Goal: Task Accomplishment & Management: Use online tool/utility

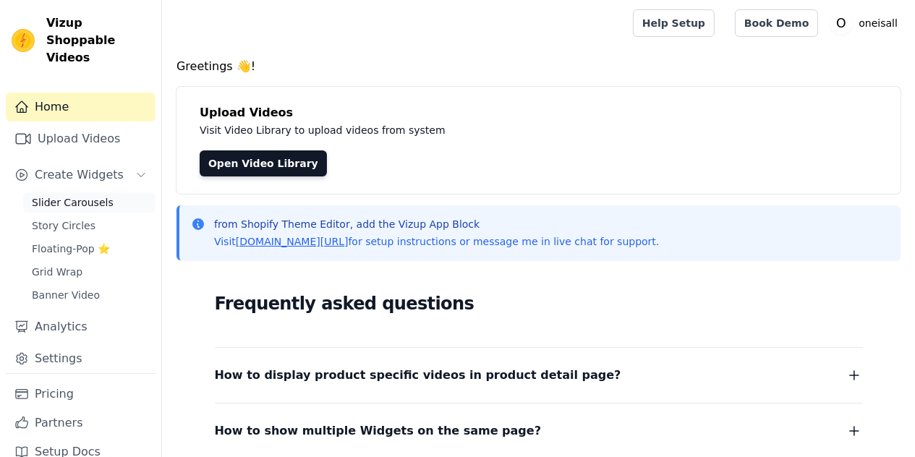
click at [67, 202] on span "Slider Carousels" at bounding box center [73, 202] width 82 height 14
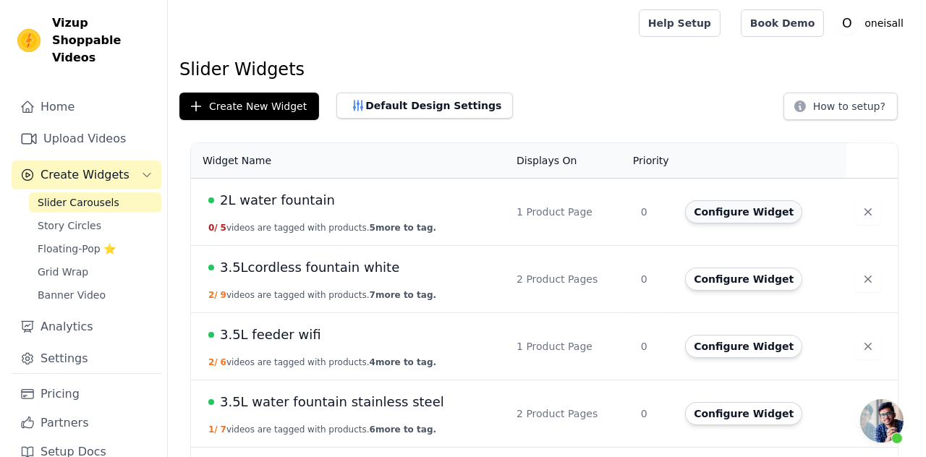
scroll to position [97, 0]
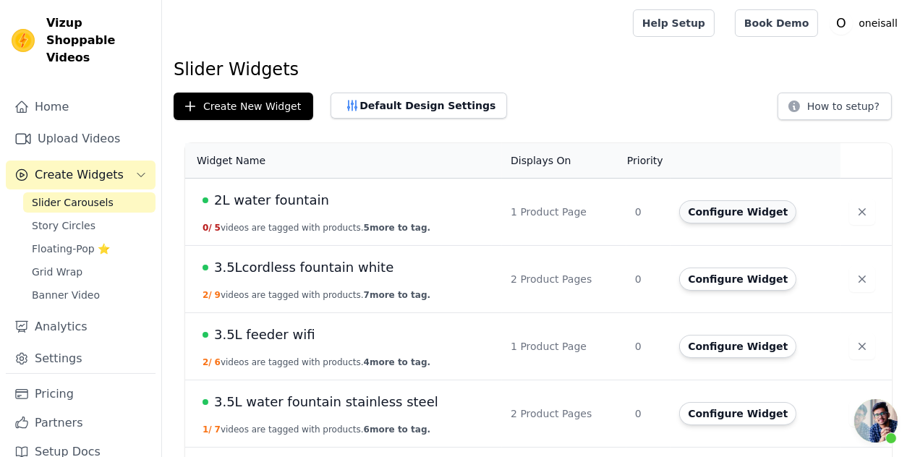
click at [758, 214] on button "Configure Widget" at bounding box center [737, 211] width 117 height 23
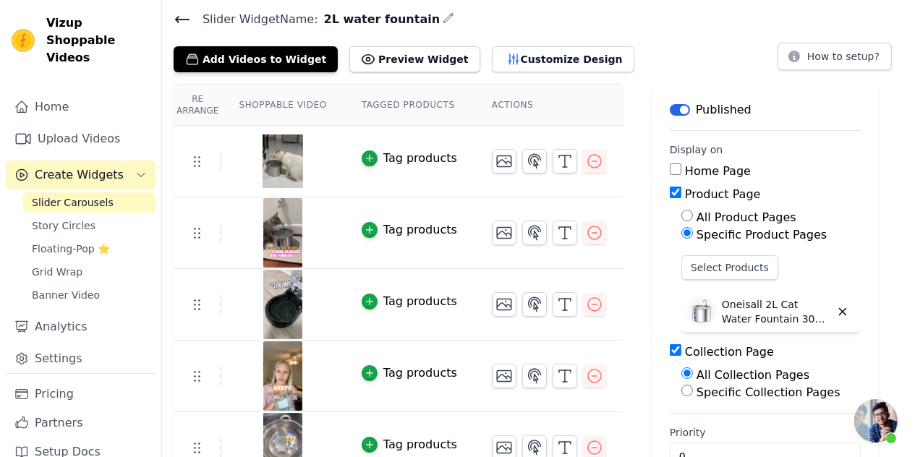
scroll to position [88, 0]
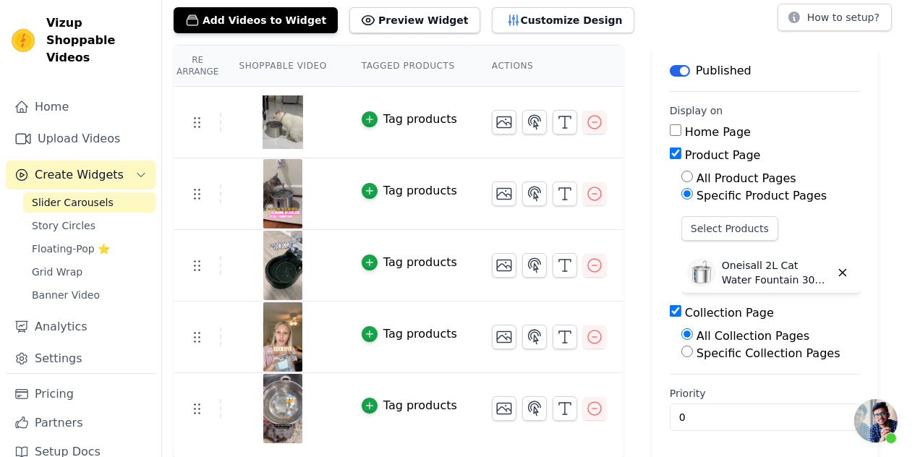
click at [683, 350] on input "Specific Collection Pages" at bounding box center [687, 352] width 12 height 12
radio input "true"
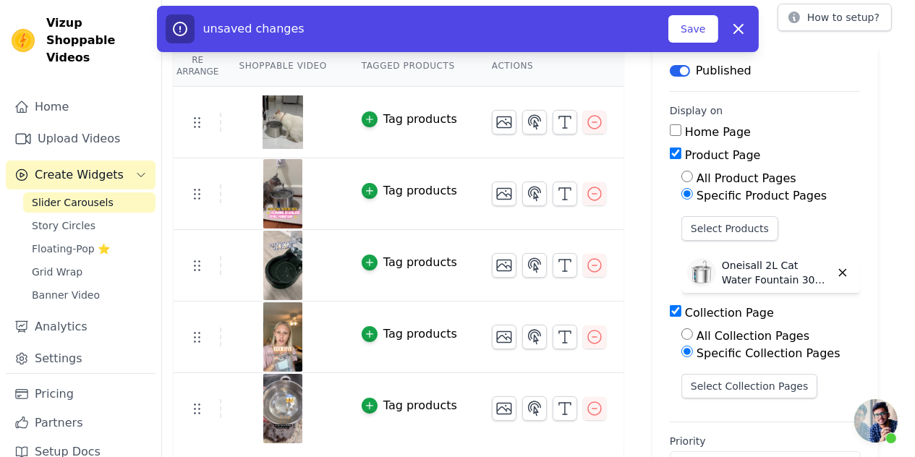
click at [671, 310] on input "Collection Page" at bounding box center [676, 311] width 12 height 12
checkbox input "false"
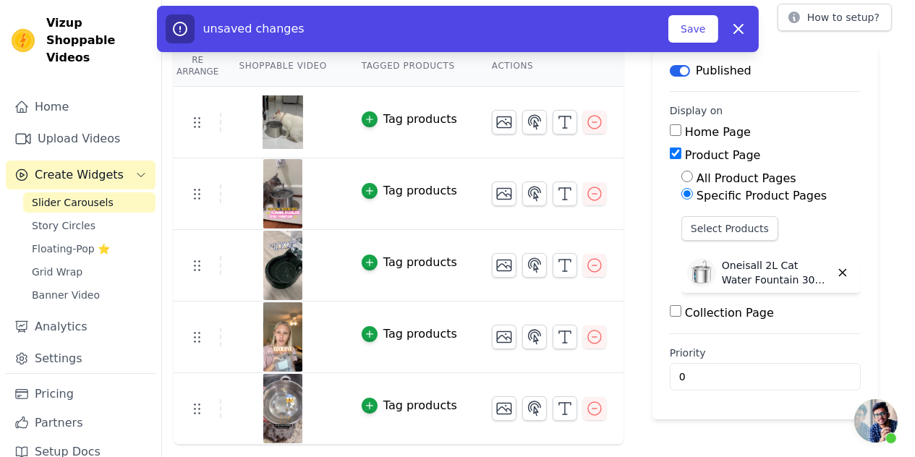
scroll to position [72, 0]
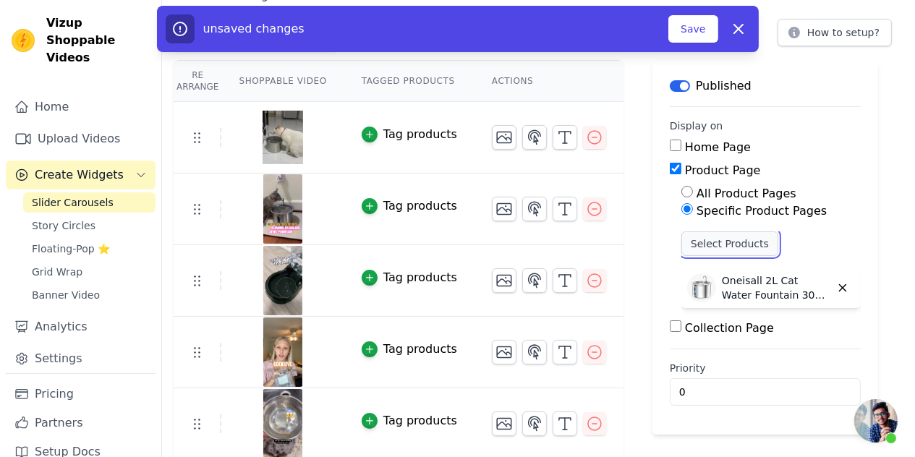
click at [724, 244] on button "Select Products" at bounding box center [729, 243] width 97 height 25
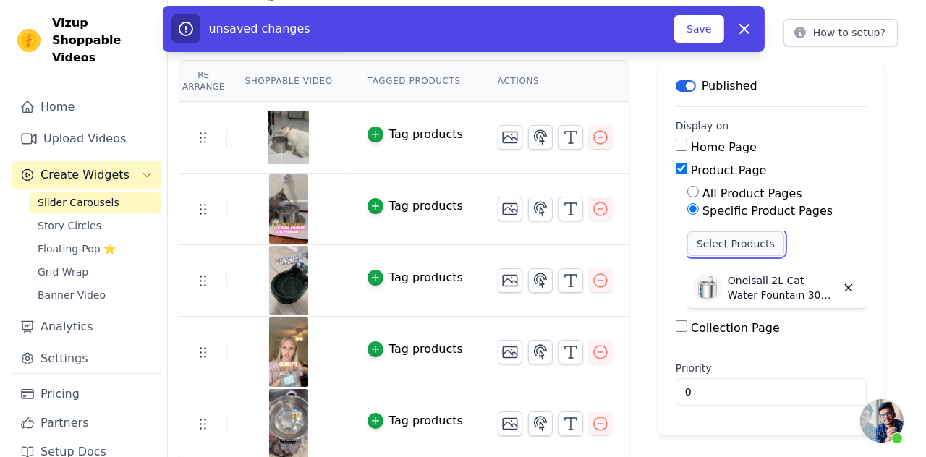
scroll to position [0, 0]
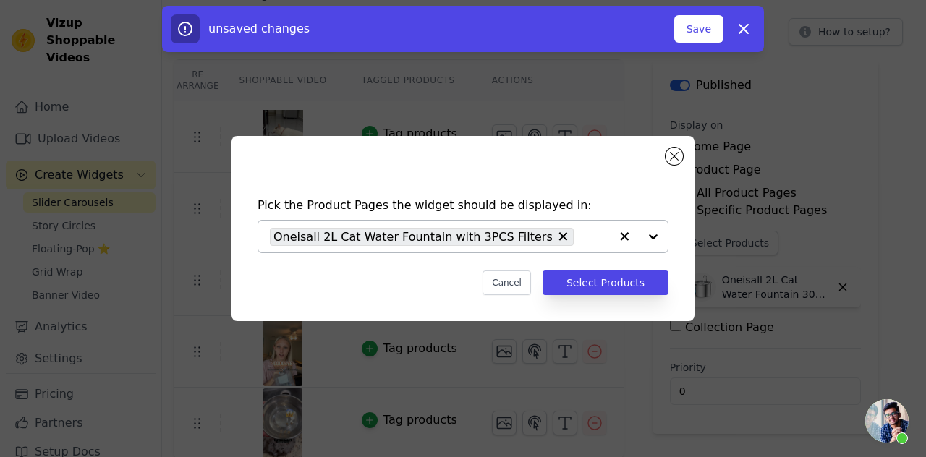
click at [659, 238] on div at bounding box center [639, 237] width 58 height 32
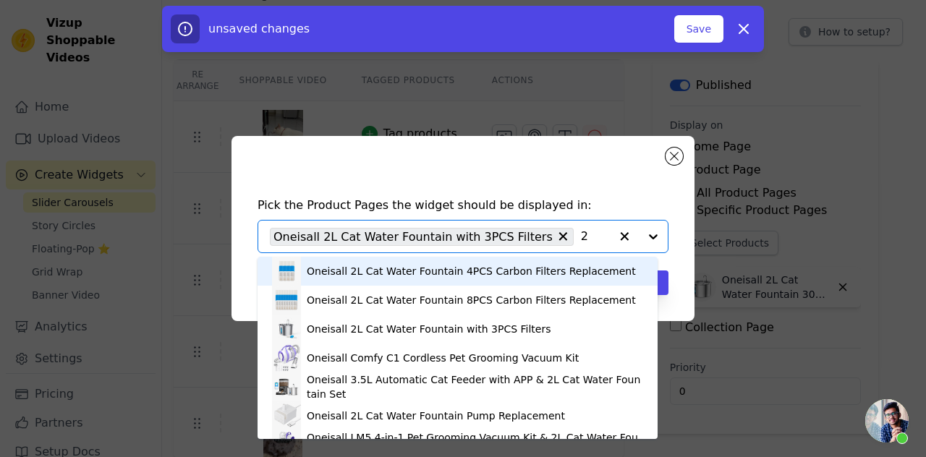
type input "2L"
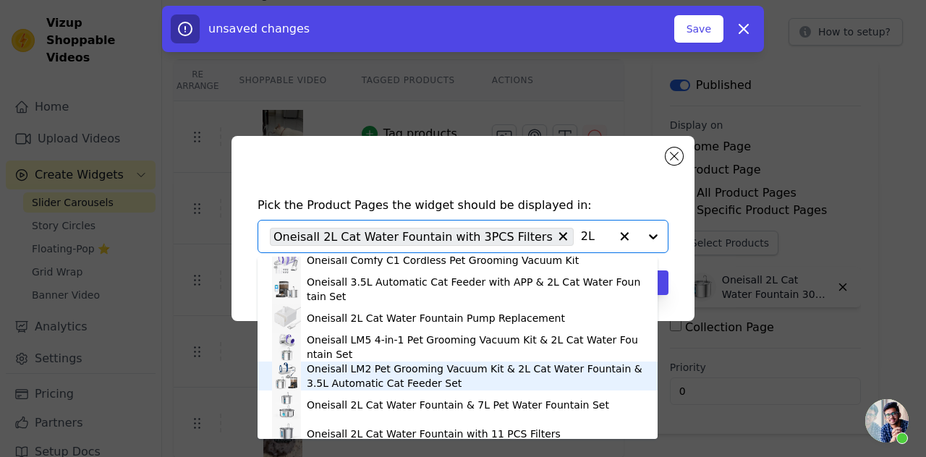
scroll to position [111, 0]
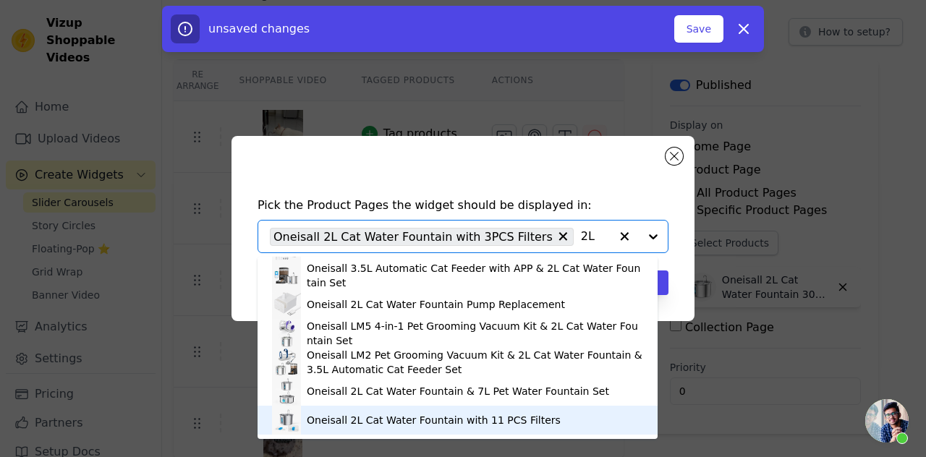
click at [391, 419] on div "Oneisall 2L Cat Water Fountain with 11 PCS Filters" at bounding box center [434, 420] width 254 height 14
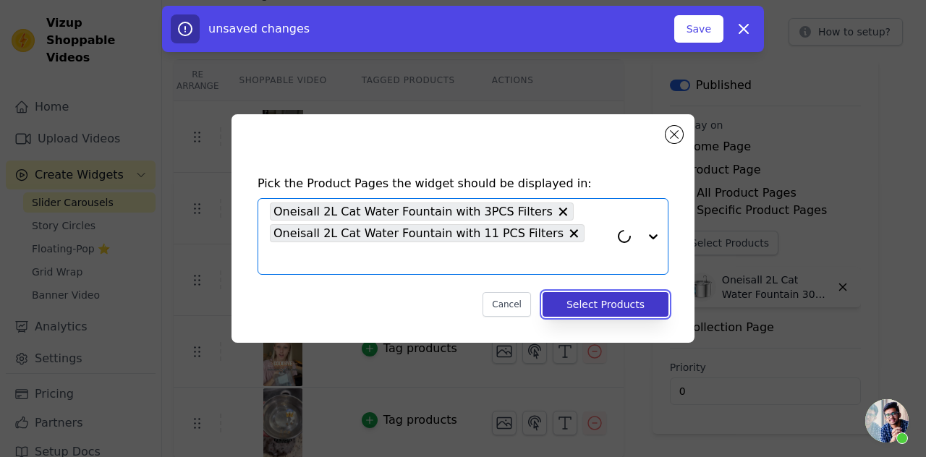
click at [589, 292] on button "Select Products" at bounding box center [605, 304] width 126 height 25
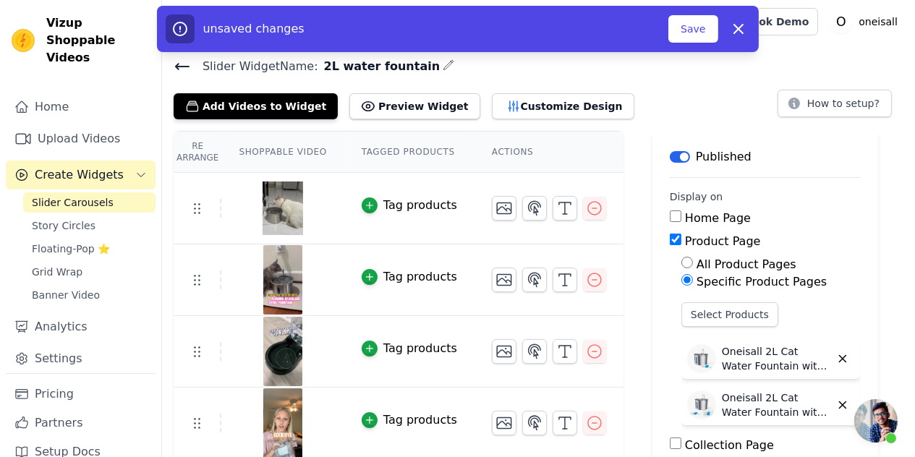
scroll to position [0, 0]
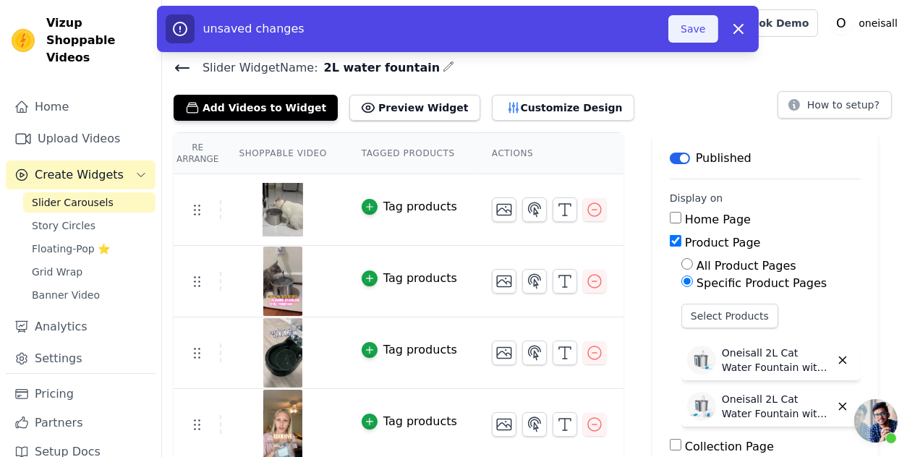
click at [686, 29] on button "Save" at bounding box center [692, 28] width 49 height 27
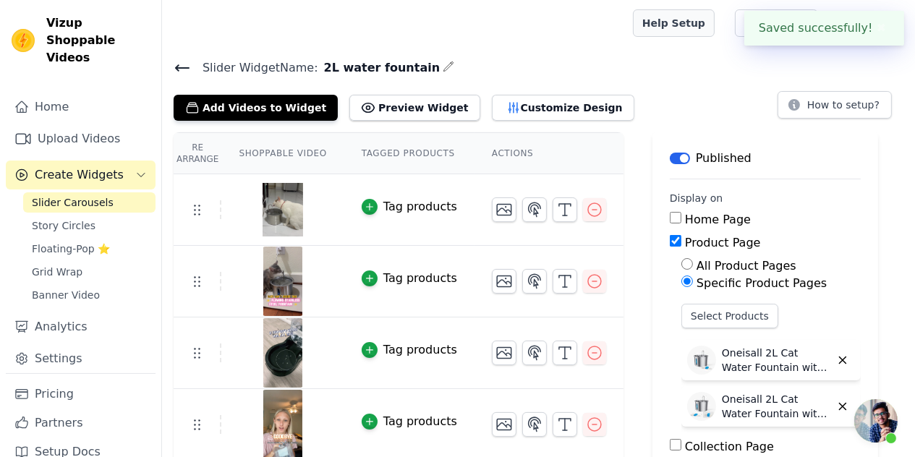
click at [687, 31] on link "Help Setup" at bounding box center [674, 22] width 82 height 27
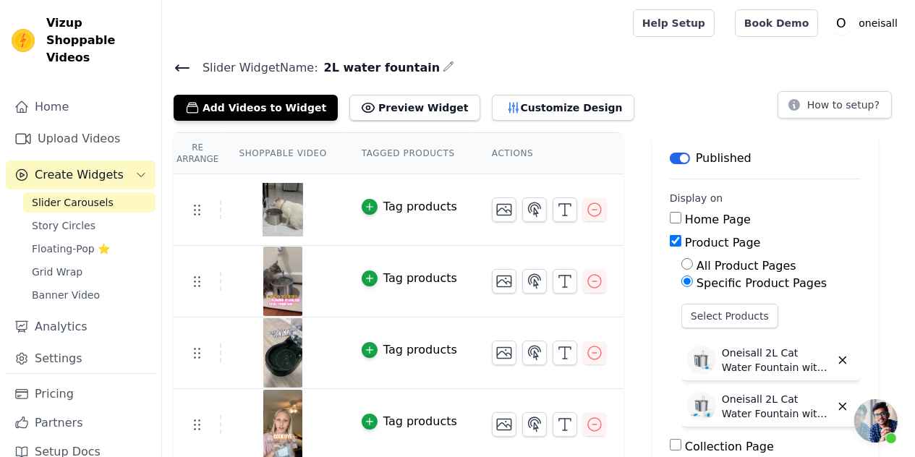
click at [179, 70] on icon at bounding box center [182, 67] width 17 height 17
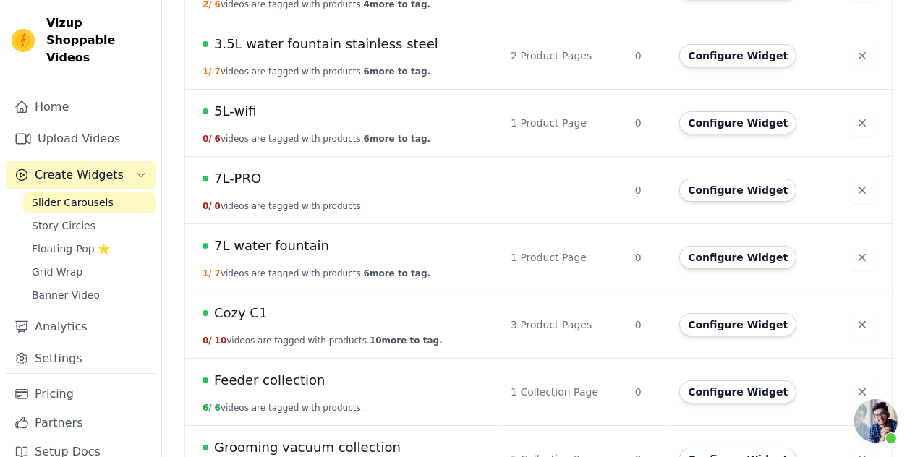
scroll to position [362, 0]
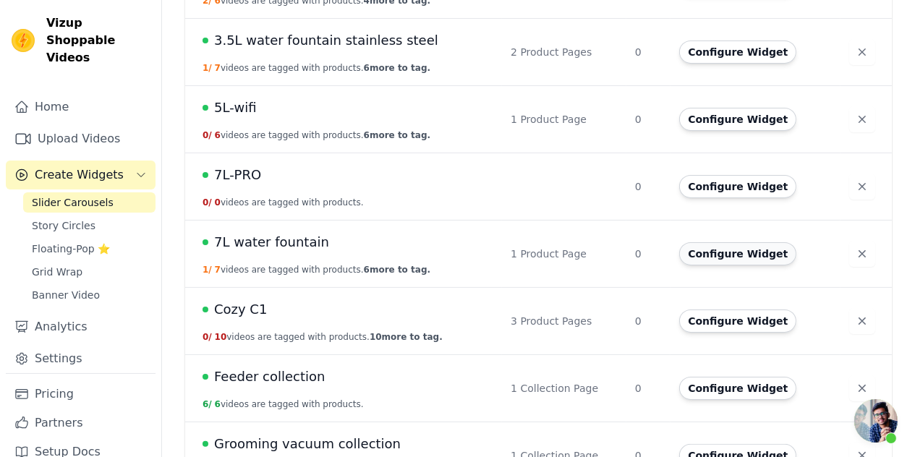
click at [710, 248] on button "Configure Widget" at bounding box center [737, 253] width 117 height 23
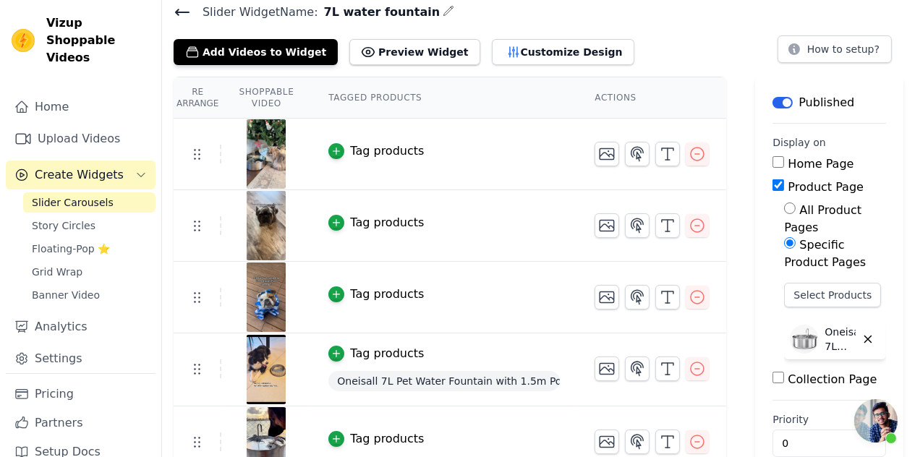
scroll to position [145, 0]
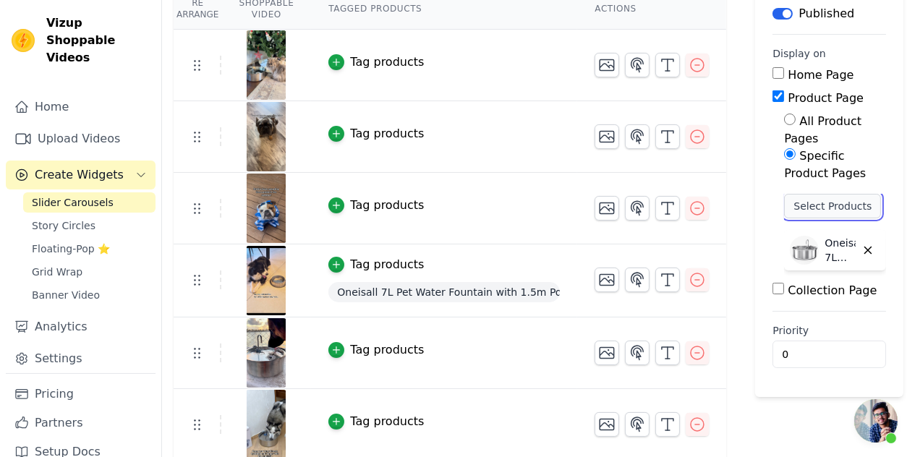
click at [825, 200] on button "Select Products" at bounding box center [832, 206] width 97 height 25
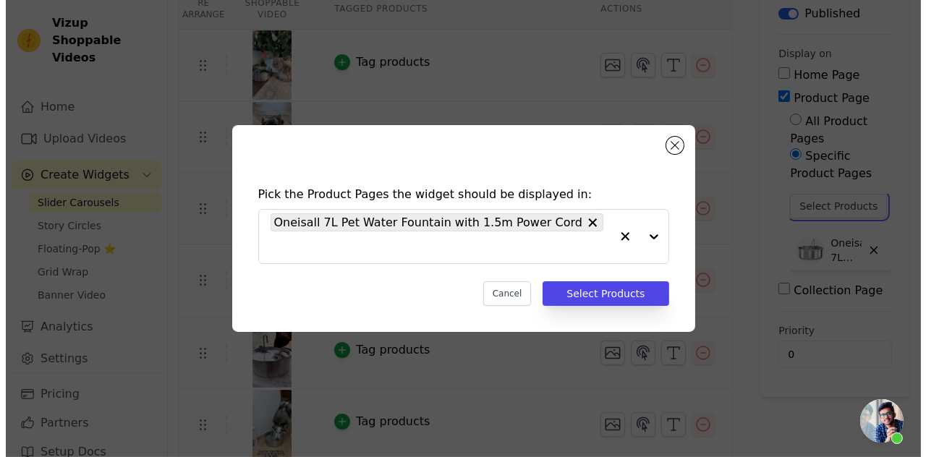
scroll to position [0, 0]
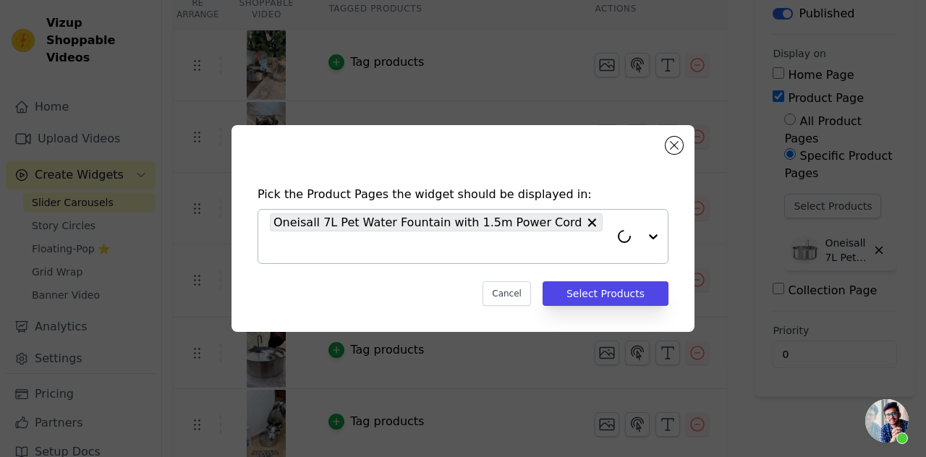
click at [354, 247] on input "text" at bounding box center [440, 247] width 340 height 17
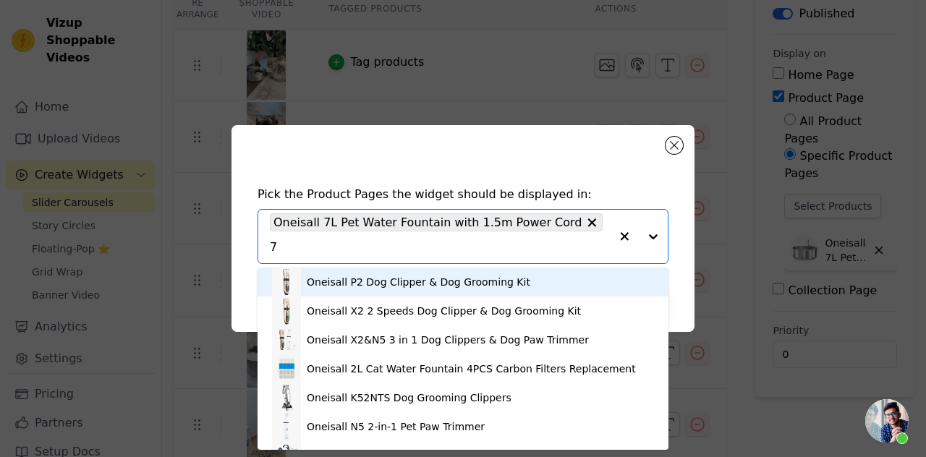
type input "7L"
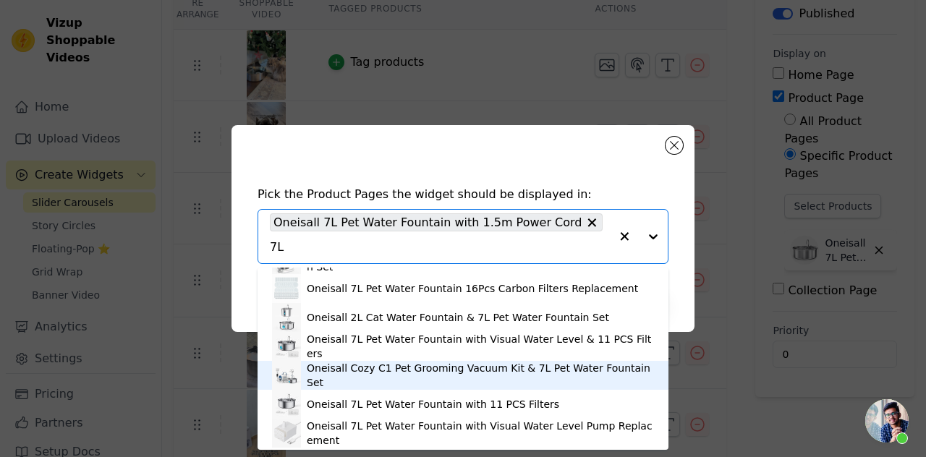
scroll to position [198, 0]
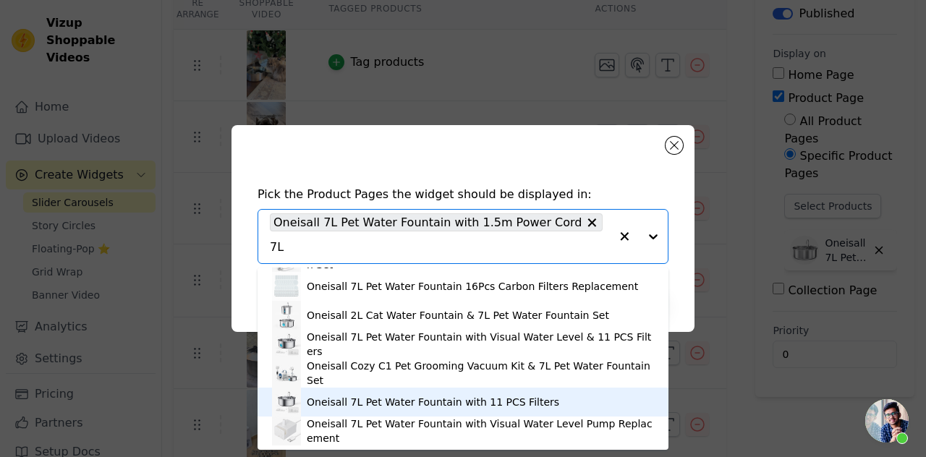
click at [387, 401] on div "Oneisall 7L Pet Water Fountain with 11 PCS Filters" at bounding box center [433, 402] width 252 height 14
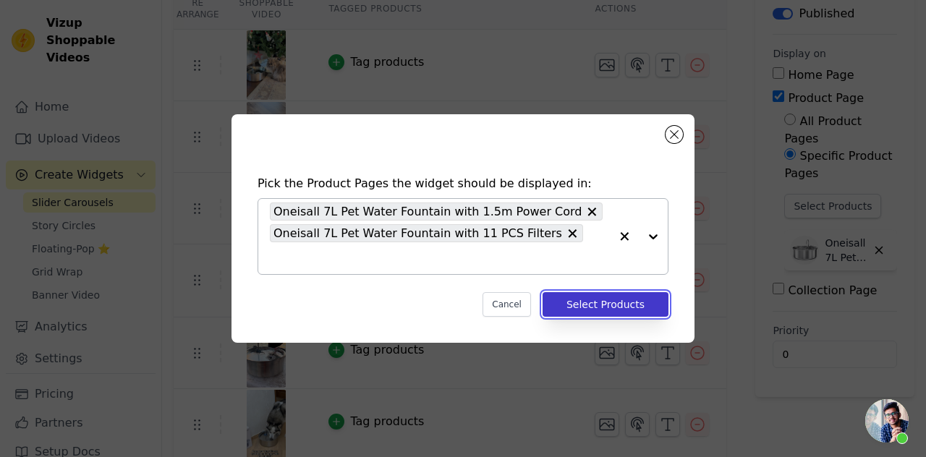
click at [581, 295] on button "Select Products" at bounding box center [605, 304] width 126 height 25
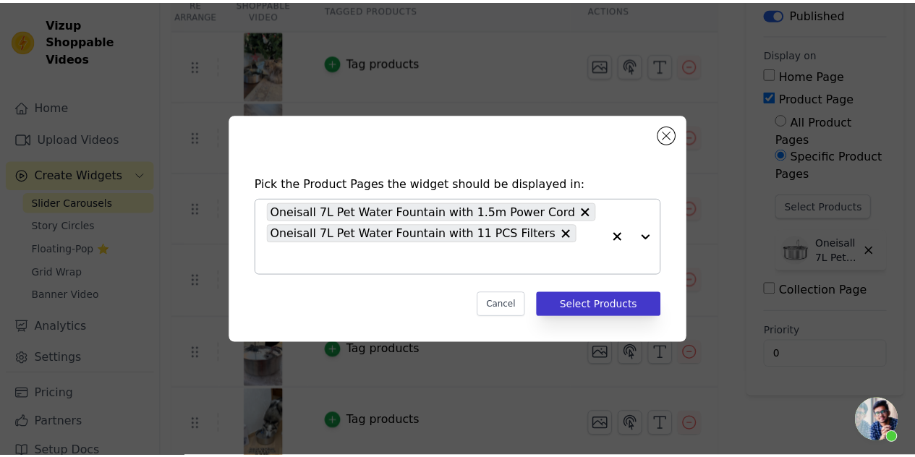
scroll to position [145, 0]
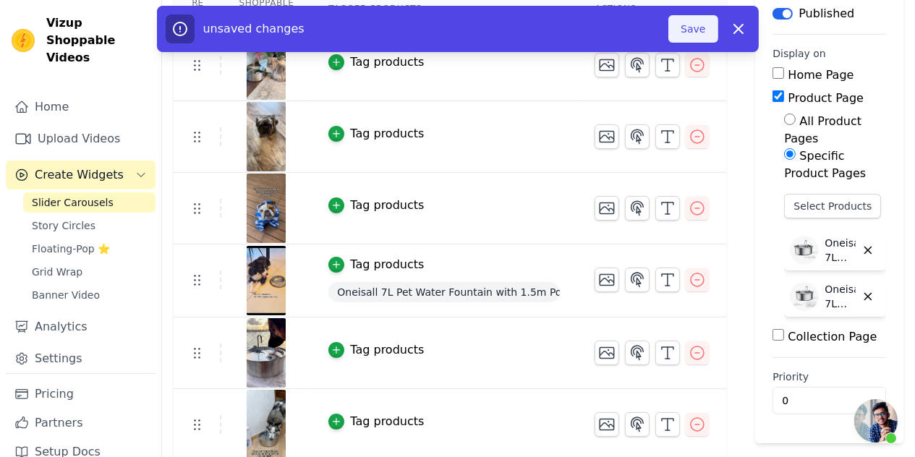
click at [684, 34] on button "Save" at bounding box center [692, 28] width 49 height 27
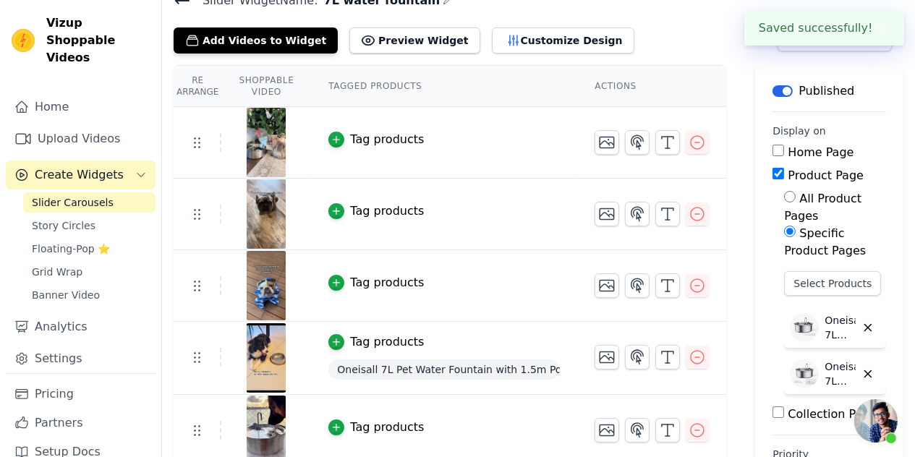
scroll to position [0, 0]
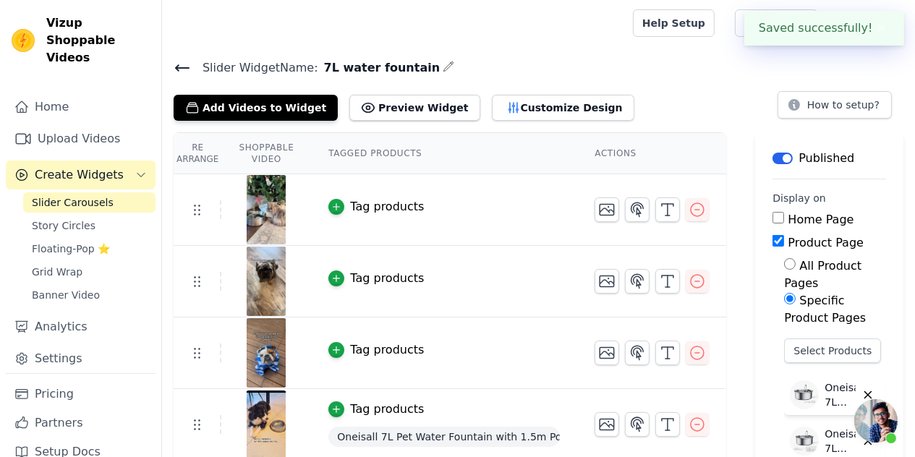
click at [187, 68] on icon at bounding box center [182, 67] width 17 height 17
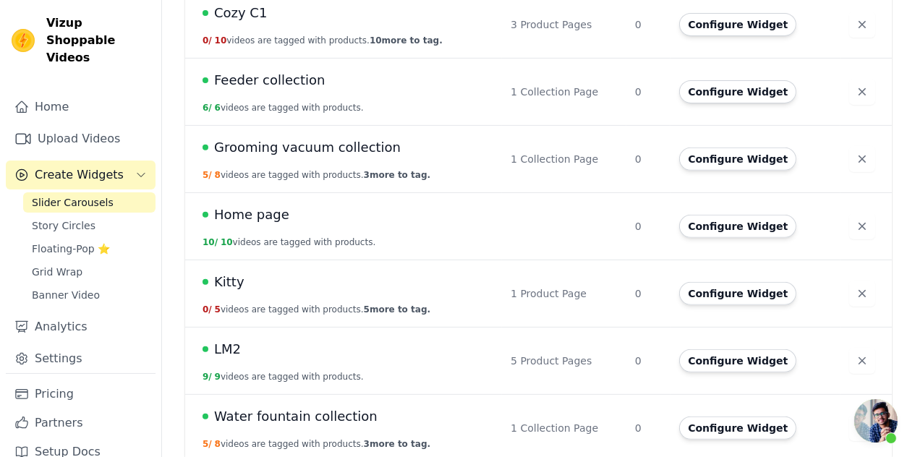
scroll to position [663, 0]
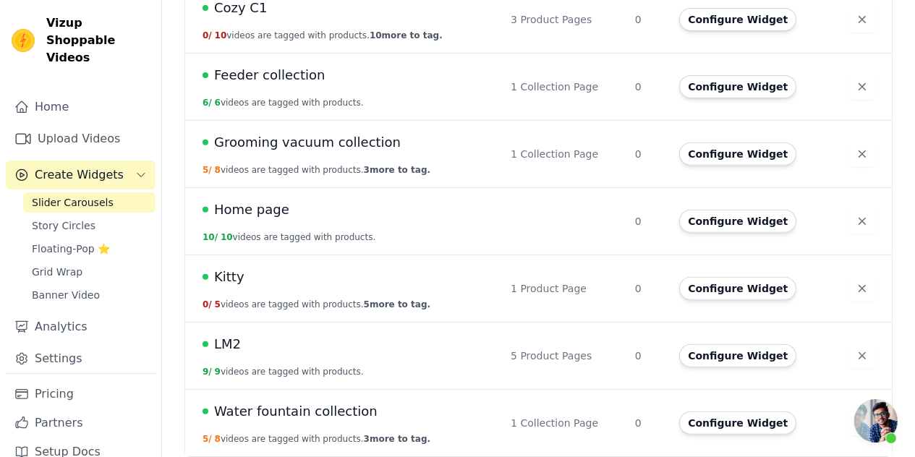
click at [242, 410] on span "Water fountain collection" at bounding box center [295, 411] width 163 height 20
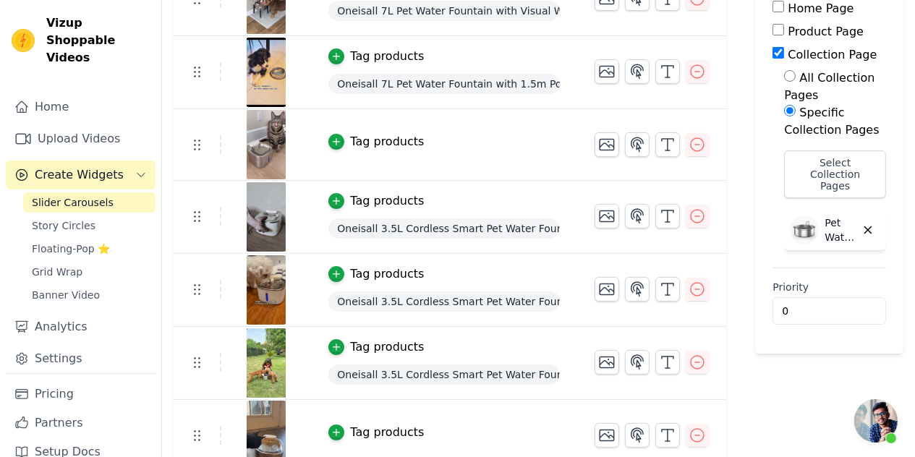
scroll to position [149, 0]
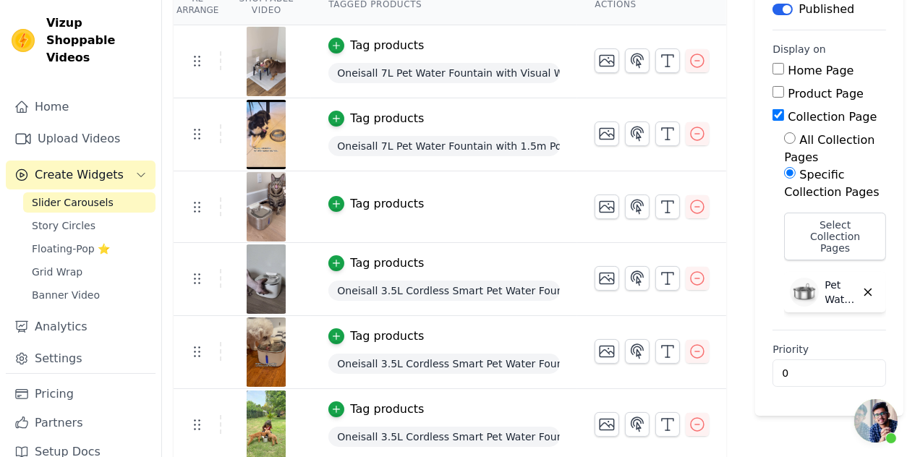
click at [511, 291] on span "Oneisall 3.5L Cordless Smart Pet Water Fountain White with 3PCS Filters" at bounding box center [443, 291] width 231 height 20
click at [341, 258] on div "button" at bounding box center [336, 263] width 16 height 16
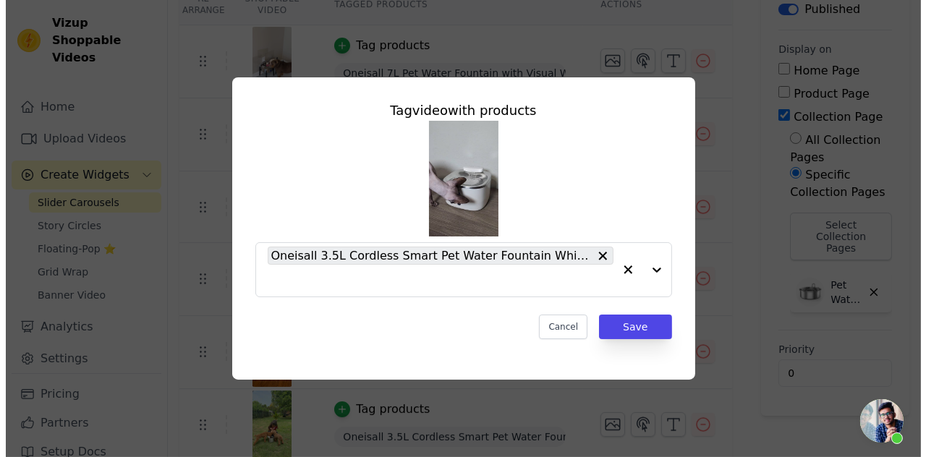
scroll to position [0, 0]
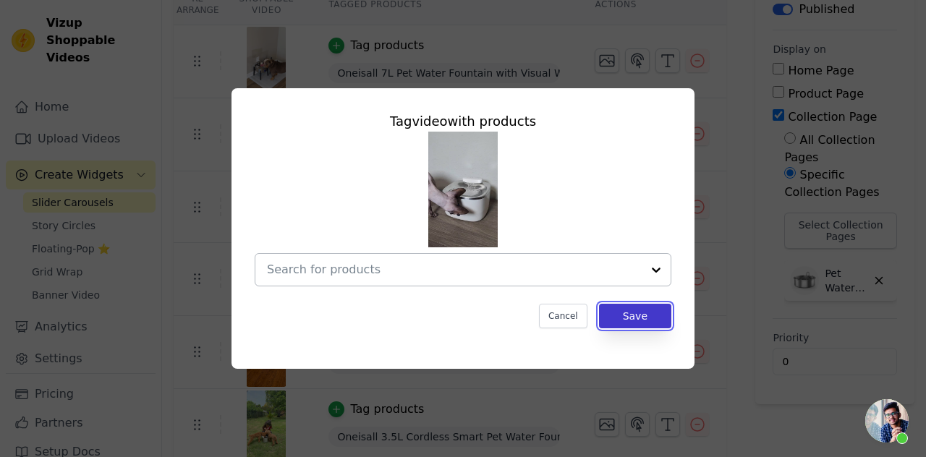
click at [621, 314] on button "Save" at bounding box center [635, 316] width 72 height 25
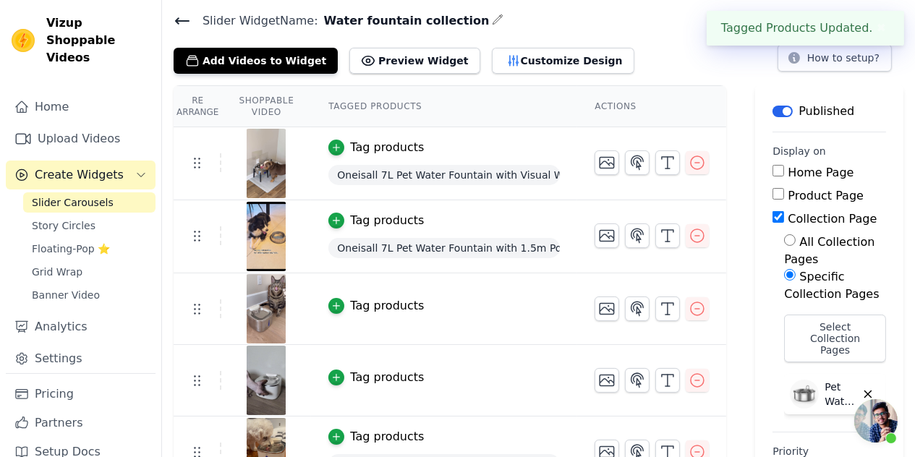
scroll to position [149, 0]
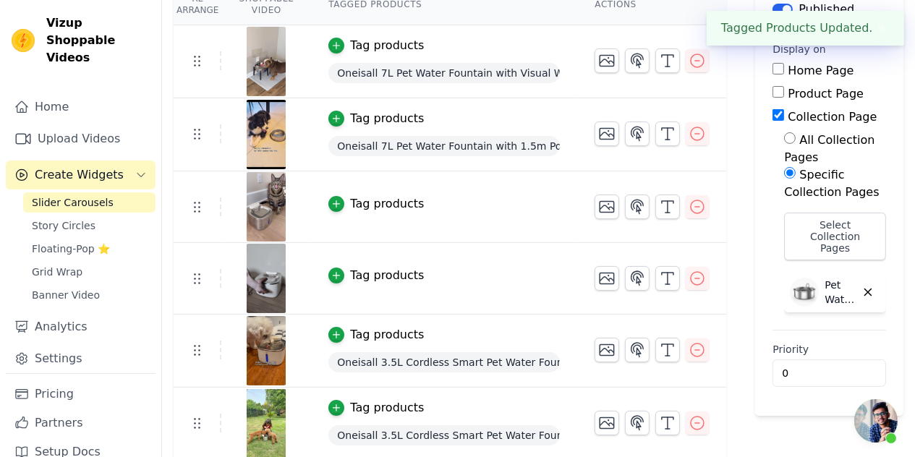
click at [423, 359] on span "Oneisall 3.5L Cordless Smart Pet Water Fountain White with 3PCS Filters" at bounding box center [443, 362] width 231 height 20
click at [516, 354] on span "Oneisall 3.5L Cordless Smart Pet Water Fountain White with 3PCS Filters" at bounding box center [443, 362] width 231 height 20
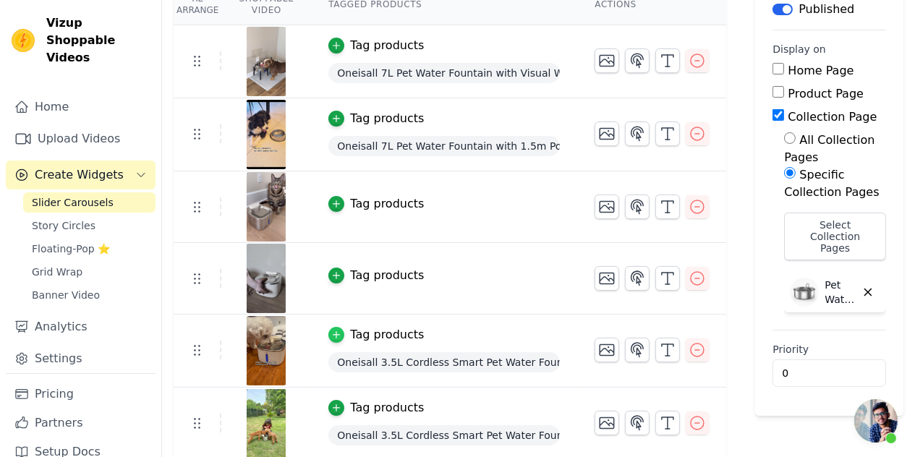
click at [333, 336] on icon "button" at bounding box center [336, 335] width 10 height 10
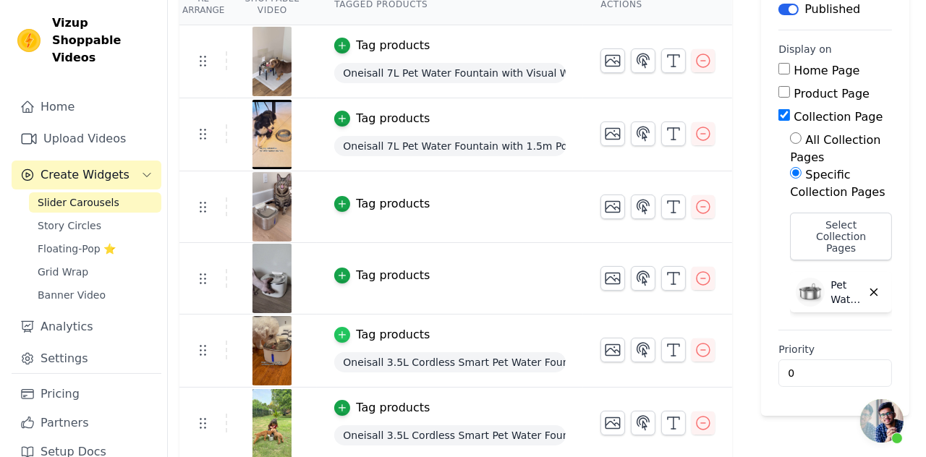
scroll to position [0, 0]
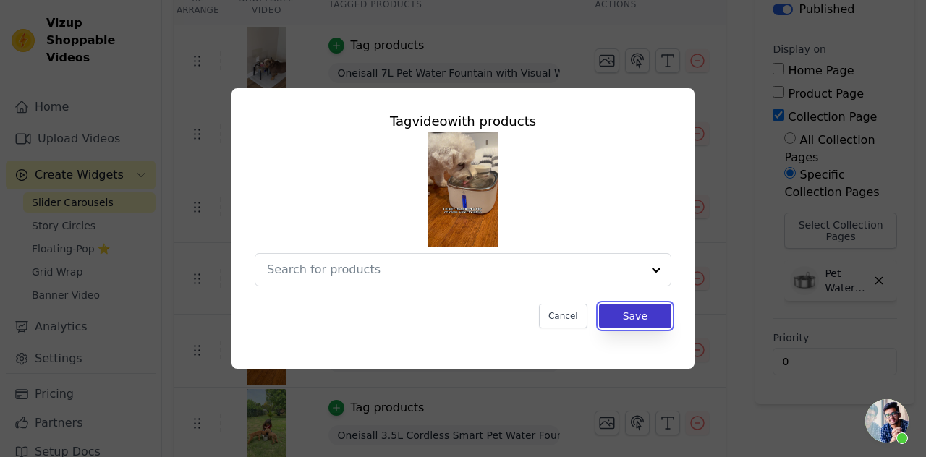
click at [625, 307] on button "Save" at bounding box center [635, 316] width 72 height 25
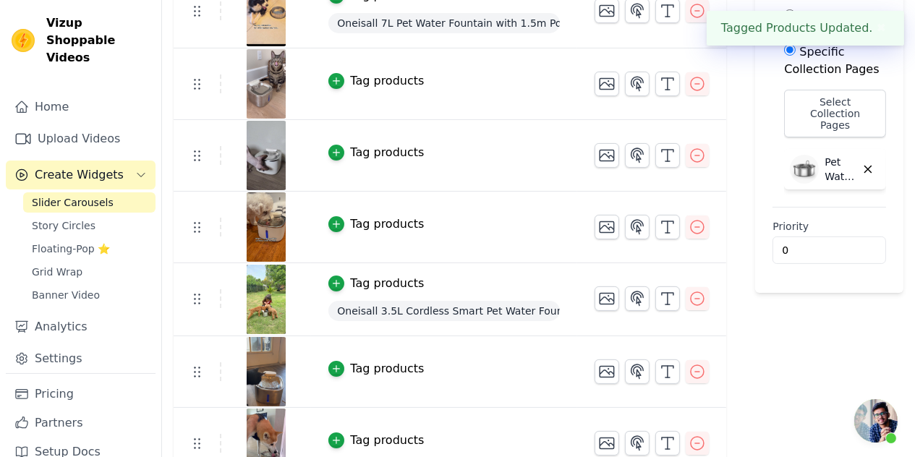
scroll to position [291, 0]
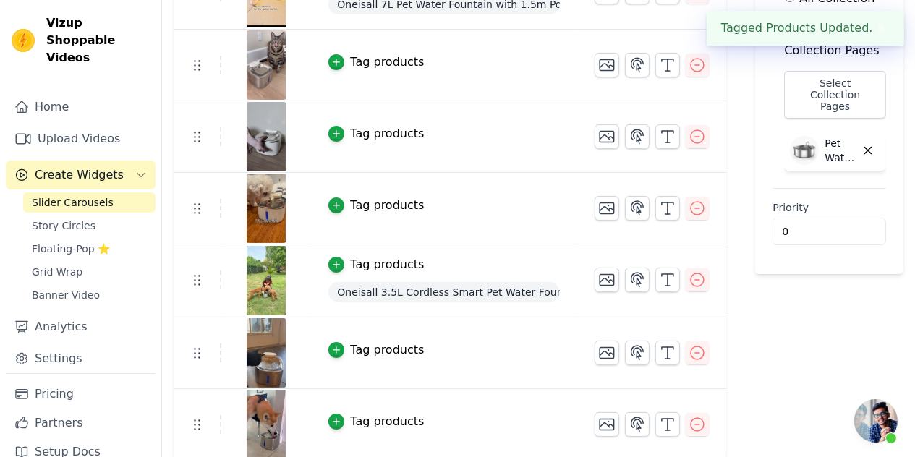
click at [533, 293] on span "Oneisall 3.5L Cordless Smart Pet Water Fountain with 3PCS Filters" at bounding box center [443, 292] width 231 height 20
click at [331, 263] on icon "button" at bounding box center [336, 265] width 10 height 10
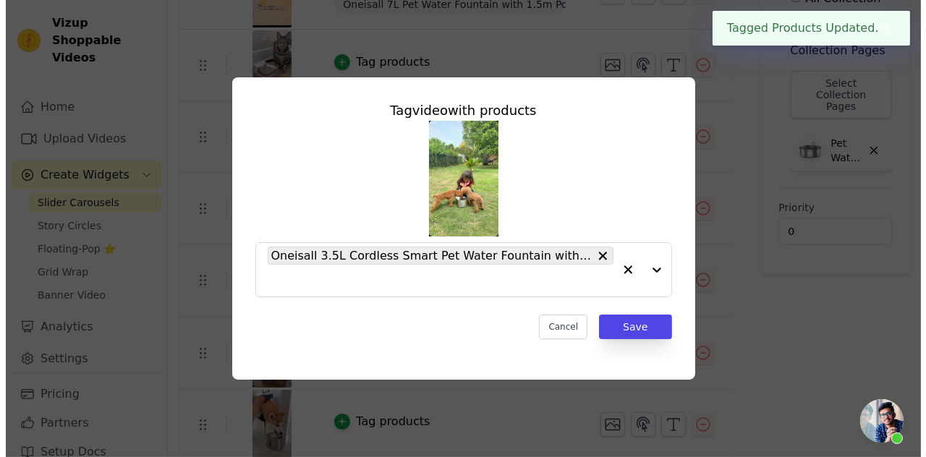
scroll to position [0, 0]
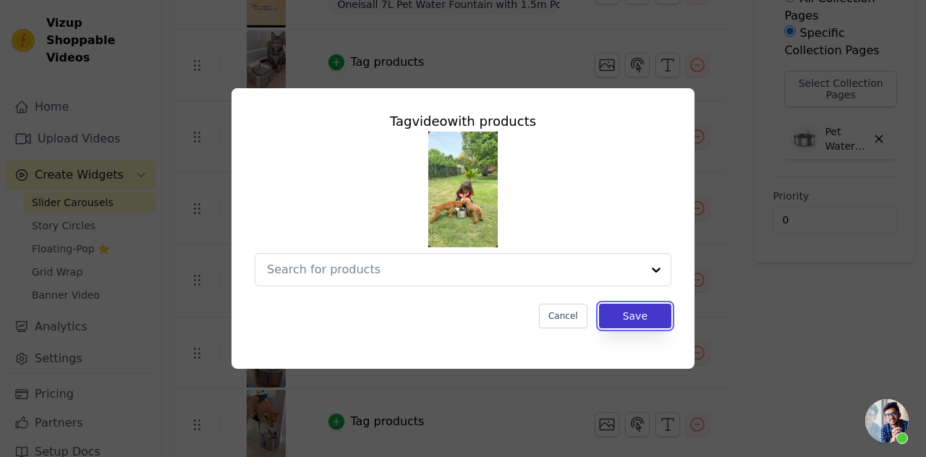
click at [621, 316] on button "Save" at bounding box center [635, 316] width 72 height 25
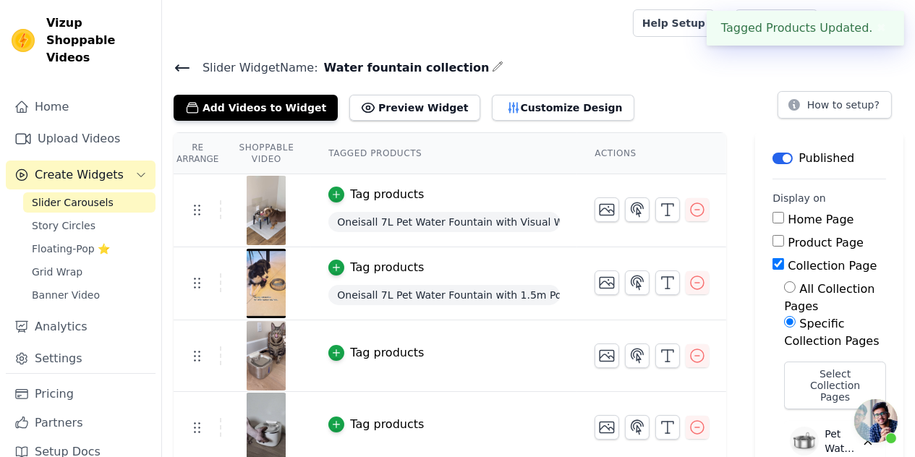
click at [192, 70] on span "Slider Widget Name:" at bounding box center [254, 67] width 127 height 17
click at [182, 67] on icon at bounding box center [182, 68] width 13 height 6
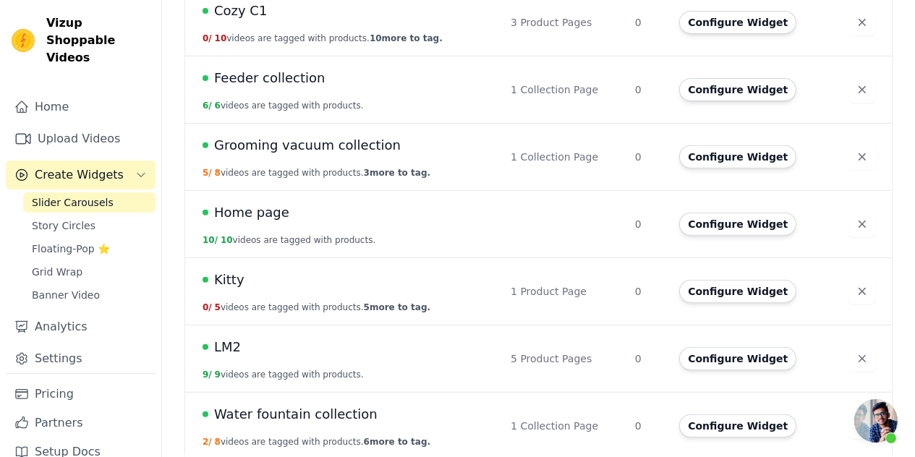
scroll to position [663, 0]
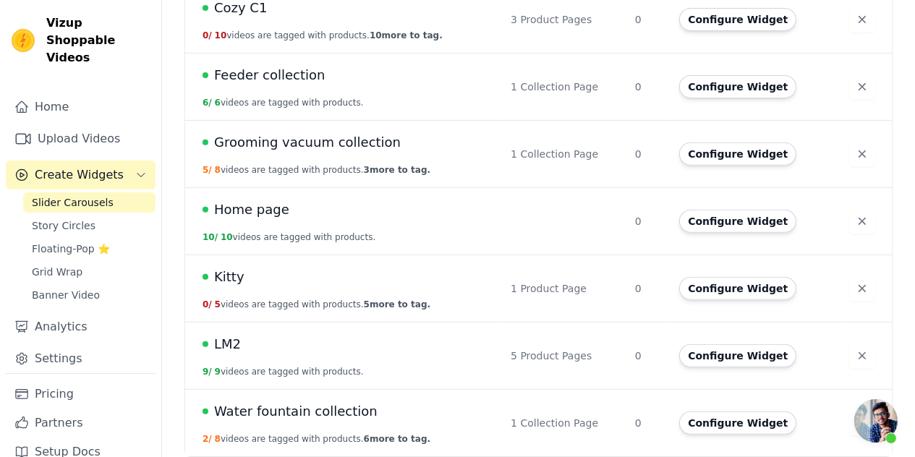
click at [321, 141] on span "Grooming vacuum collection" at bounding box center [307, 142] width 187 height 20
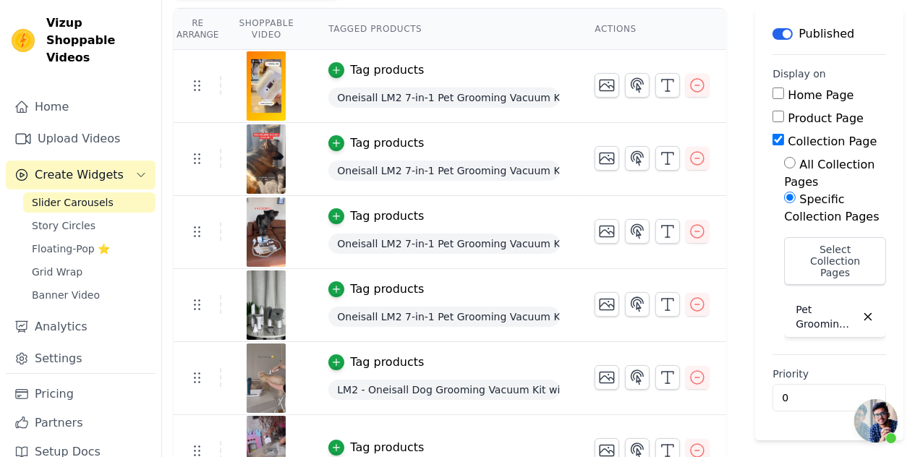
scroll to position [145, 0]
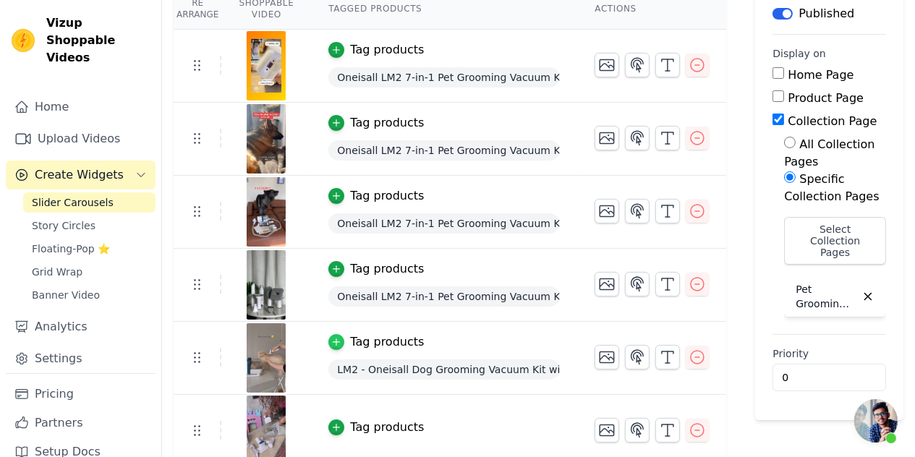
click at [331, 339] on icon "button" at bounding box center [336, 342] width 10 height 10
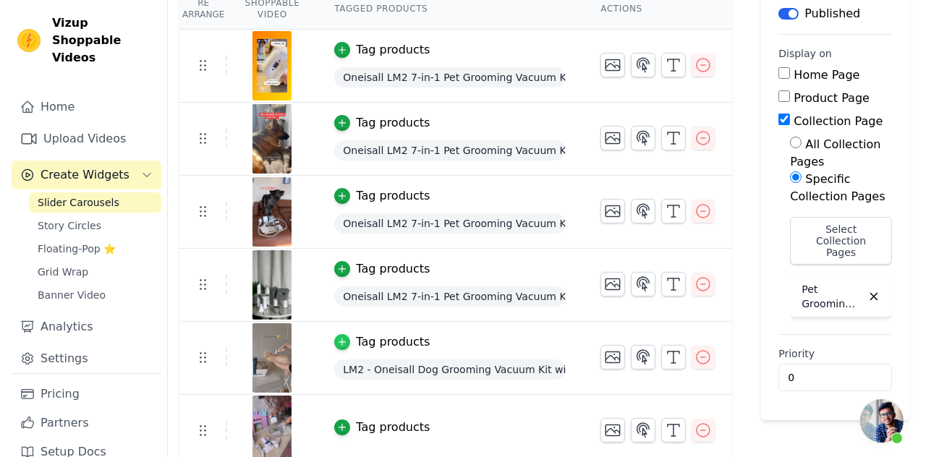
scroll to position [0, 0]
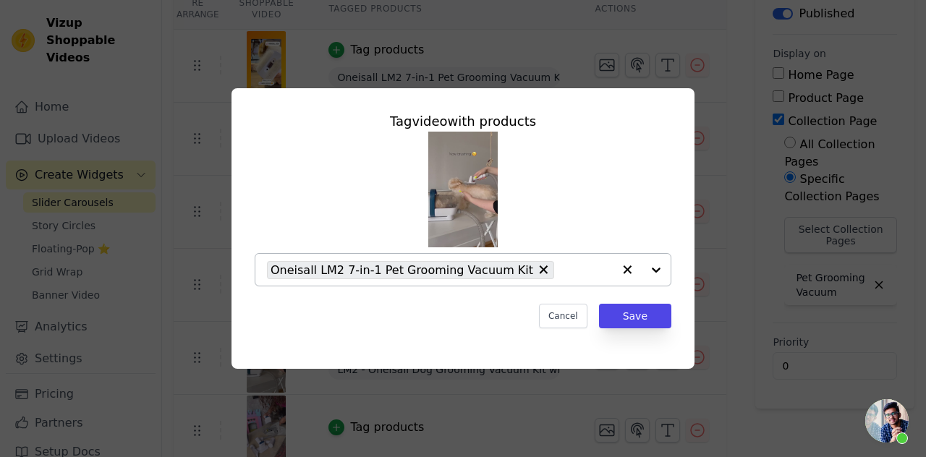
click at [527, 267] on div "Oneisall LM2 7-in-1 Pet Grooming Vacuum Kit" at bounding box center [410, 270] width 287 height 18
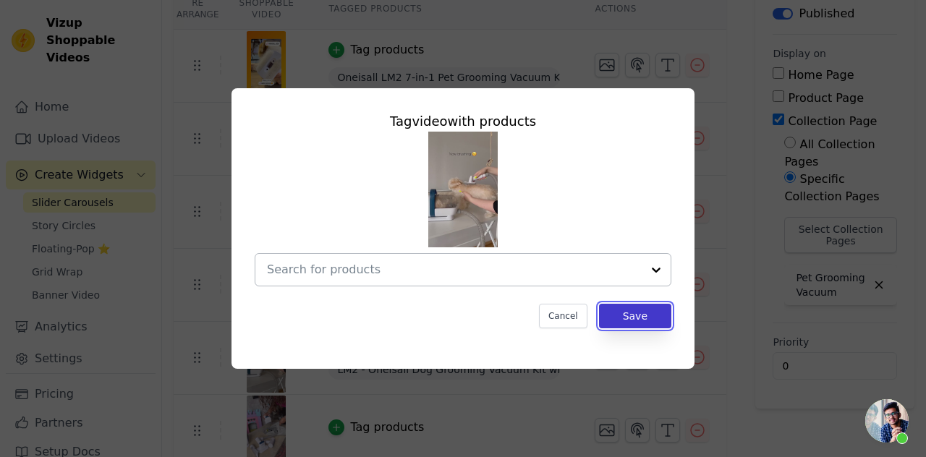
click at [630, 312] on button "Save" at bounding box center [635, 316] width 72 height 25
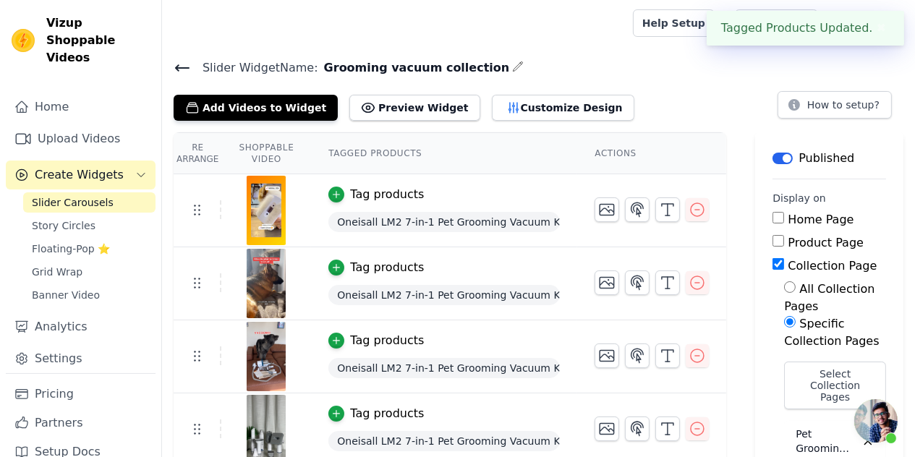
click at [172, 67] on div "Slider Widget Name: Grooming vacuum collection Add Videos to Widget Preview Wid…" at bounding box center [538, 89] width 753 height 63
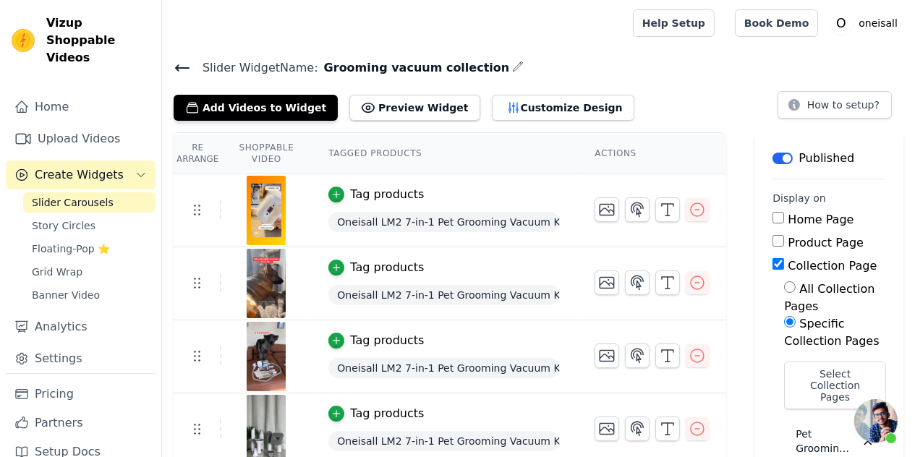
click at [192, 65] on span "Slider Widget Name:" at bounding box center [254, 67] width 127 height 17
click at [188, 65] on icon at bounding box center [182, 67] width 17 height 17
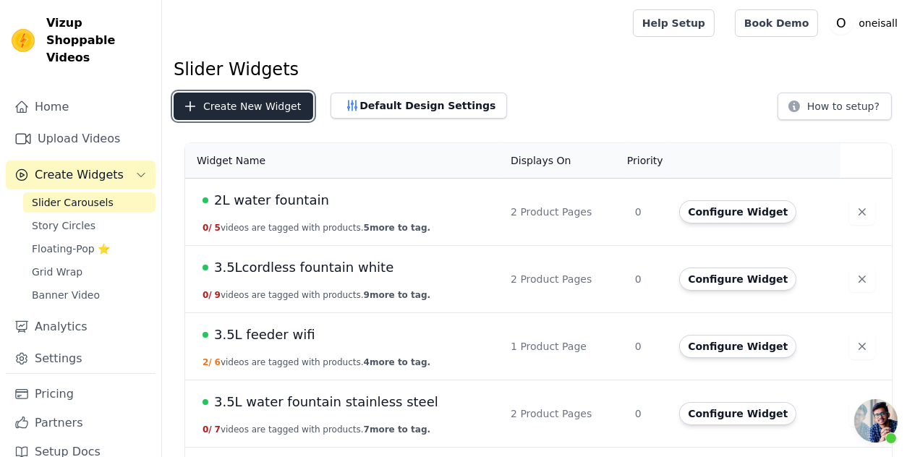
click at [265, 104] on button "Create New Widget" at bounding box center [244, 106] width 140 height 27
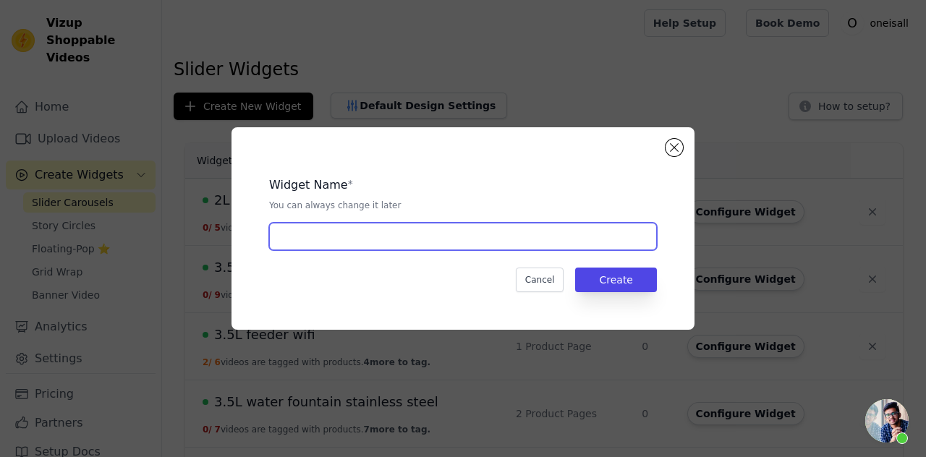
click at [346, 237] on input "text" at bounding box center [463, 236] width 388 height 27
click at [284, 234] on input "3Lcordless feeder" at bounding box center [463, 236] width 388 height 27
click at [291, 240] on input "3Lcordless feeder" at bounding box center [463, 236] width 388 height 27
click at [380, 239] on input "3L cordless feeder" at bounding box center [463, 236] width 388 height 27
type input "3L cordless feeder app"
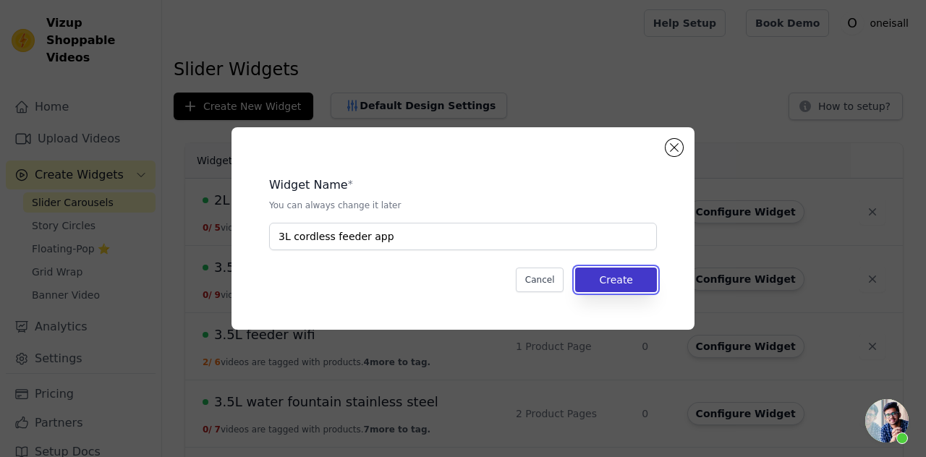
click at [602, 276] on button "Create" at bounding box center [616, 280] width 82 height 25
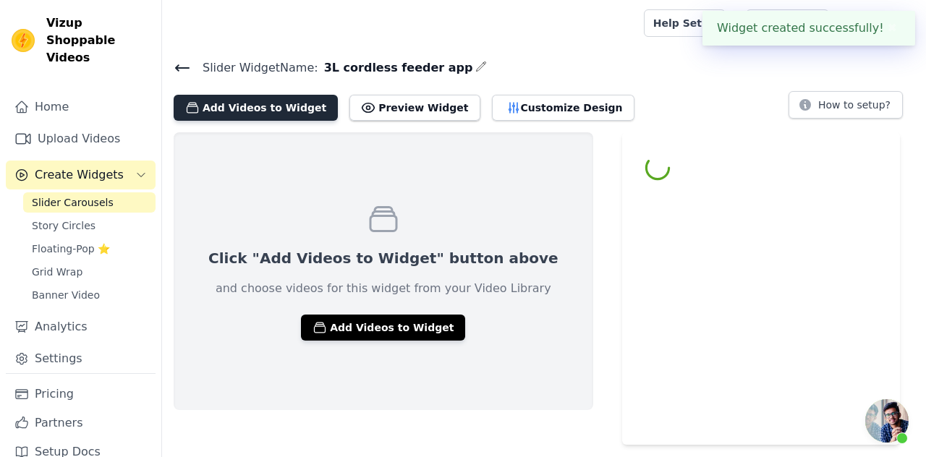
click at [261, 109] on button "Add Videos to Widget" at bounding box center [256, 108] width 164 height 26
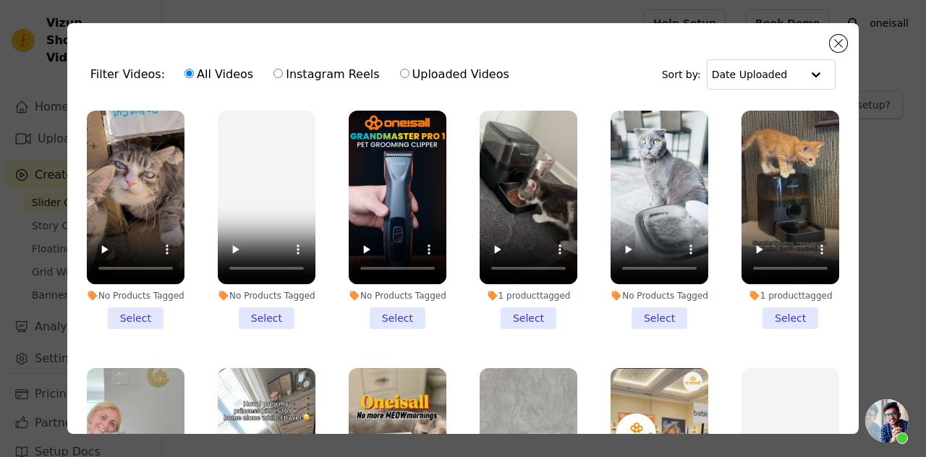
click at [533, 303] on li "1 product tagged Select" at bounding box center [529, 220] width 98 height 218
click at [0, 0] on input "1 product tagged Select" at bounding box center [0, 0] width 0 height 0
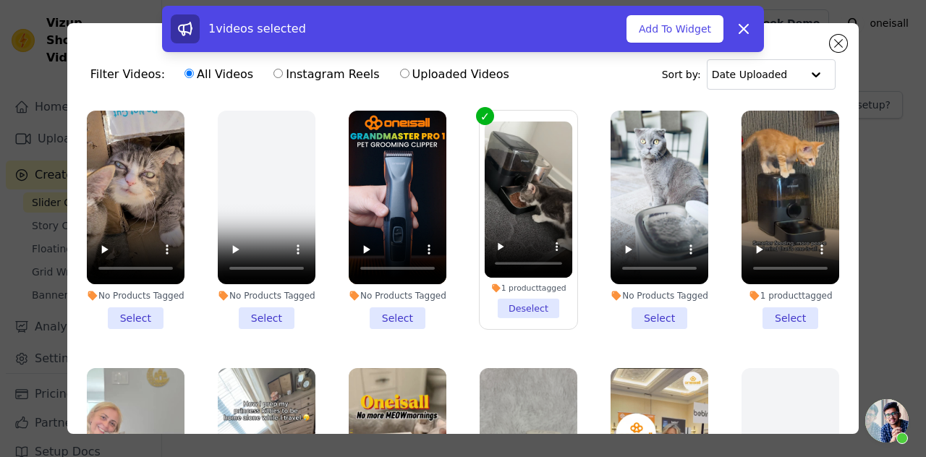
click at [796, 320] on li "1 product tagged Select" at bounding box center [790, 220] width 98 height 218
click at [0, 0] on input "1 product tagged Select" at bounding box center [0, 0] width 0 height 0
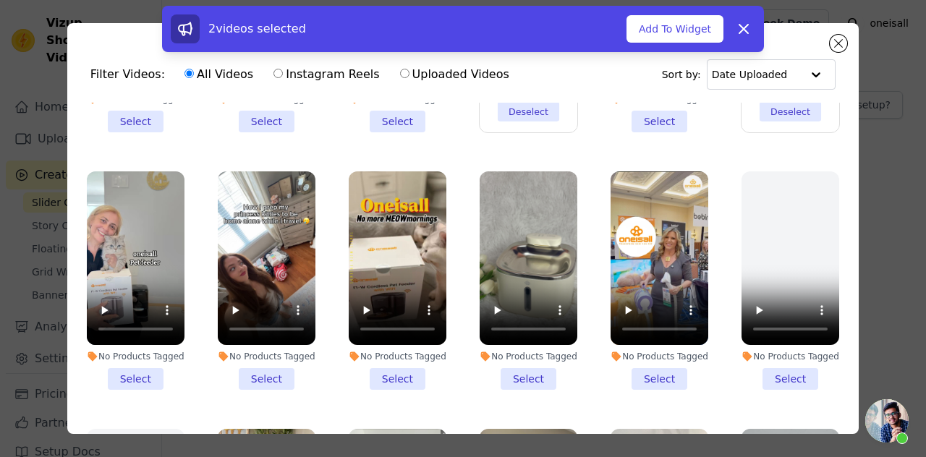
scroll to position [217, 0]
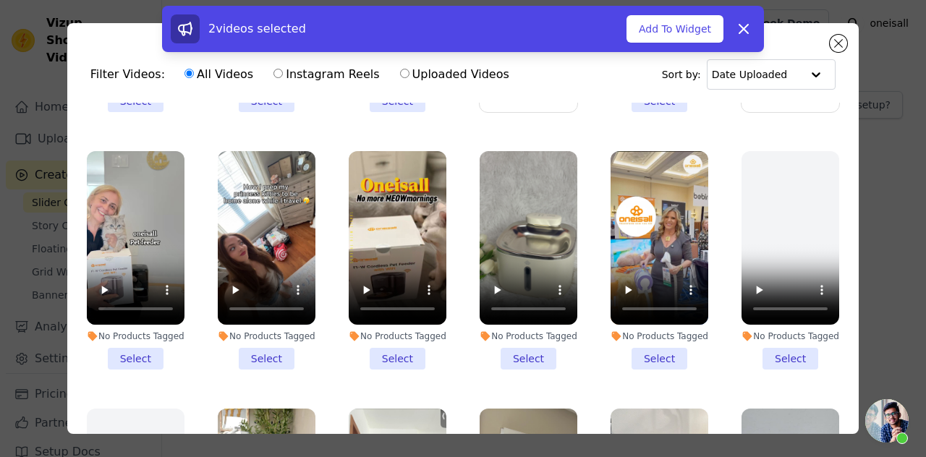
click at [137, 367] on li "No Products Tagged Select" at bounding box center [136, 260] width 98 height 218
click at [0, 0] on input "No Products Tagged Select" at bounding box center [0, 0] width 0 height 0
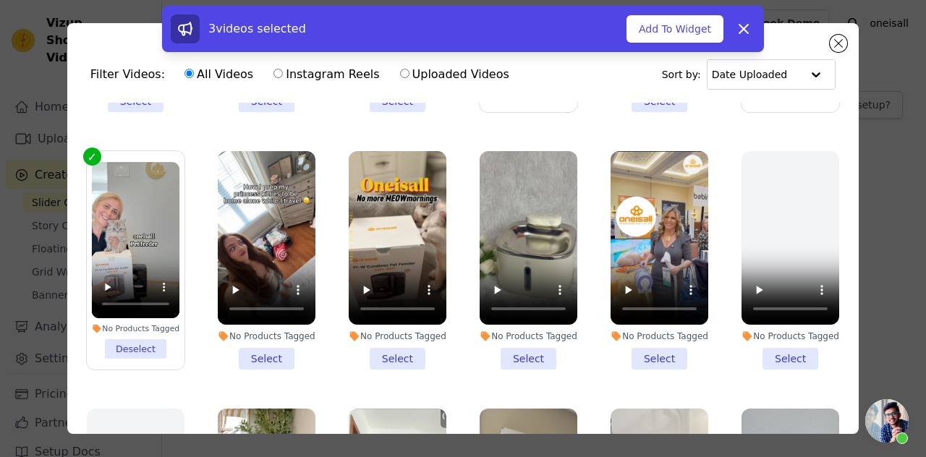
click at [396, 370] on li "No Products Tagged Select" at bounding box center [398, 260] width 98 height 218
click at [0, 0] on input "No Products Tagged Select" at bounding box center [0, 0] width 0 height 0
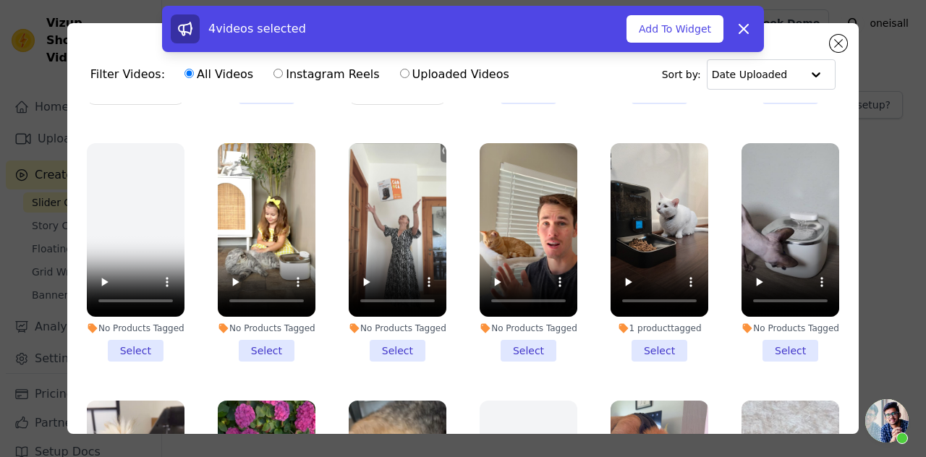
scroll to position [506, 0]
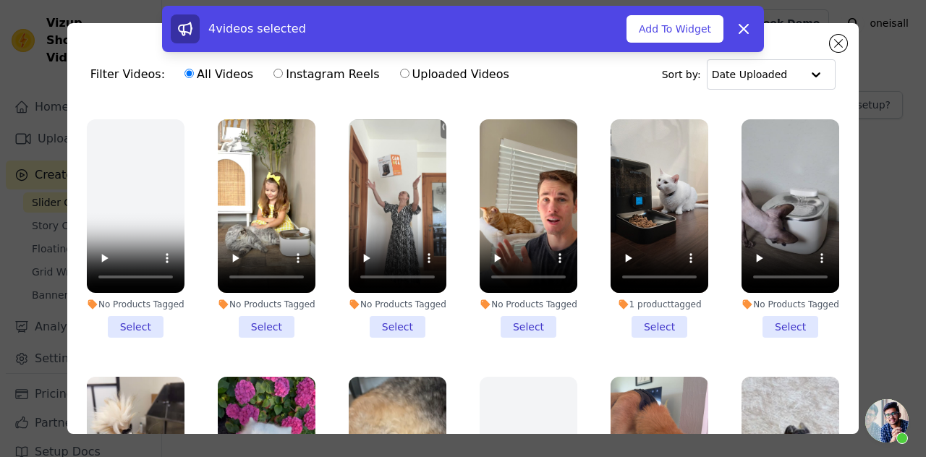
click at [377, 332] on li "No Products Tagged Select" at bounding box center [398, 228] width 98 height 218
click at [0, 0] on input "No Products Tagged Select" at bounding box center [0, 0] width 0 height 0
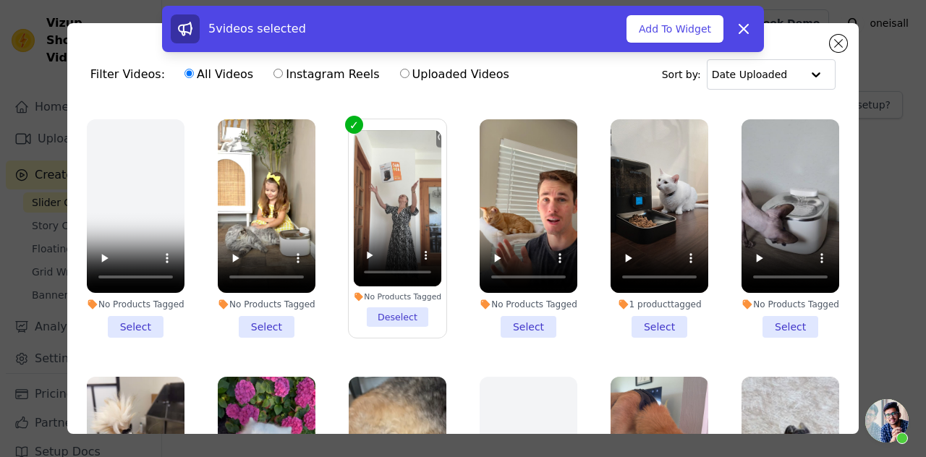
click at [648, 330] on li "1 product tagged Select" at bounding box center [659, 228] width 98 height 218
click at [0, 0] on input "1 product tagged Select" at bounding box center [0, 0] width 0 height 0
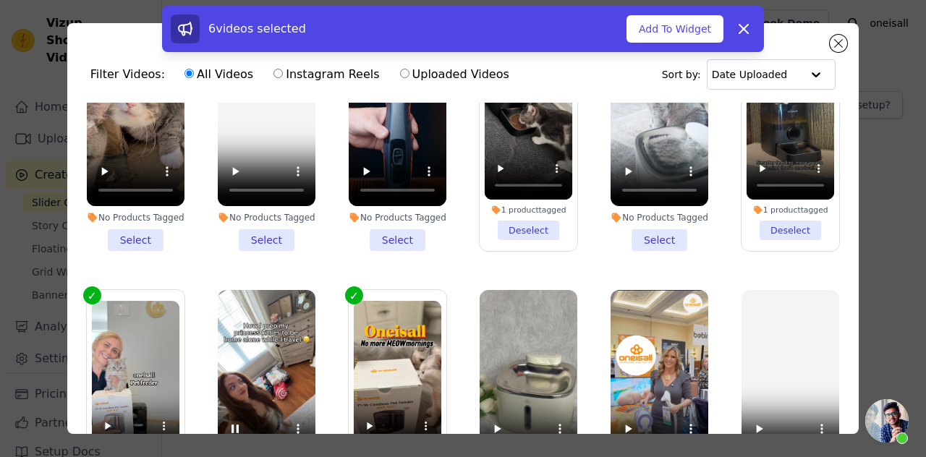
scroll to position [0, 0]
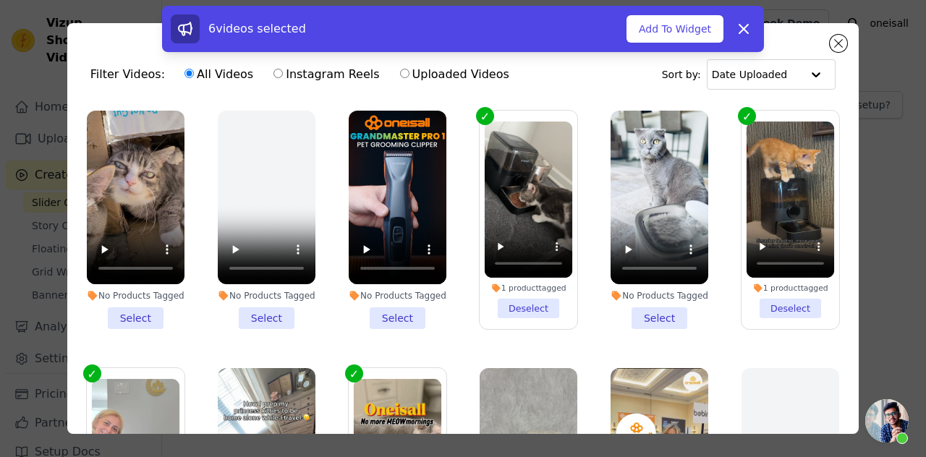
click at [126, 321] on li "No Products Tagged Select" at bounding box center [136, 220] width 98 height 218
click at [0, 0] on input "No Products Tagged Select" at bounding box center [0, 0] width 0 height 0
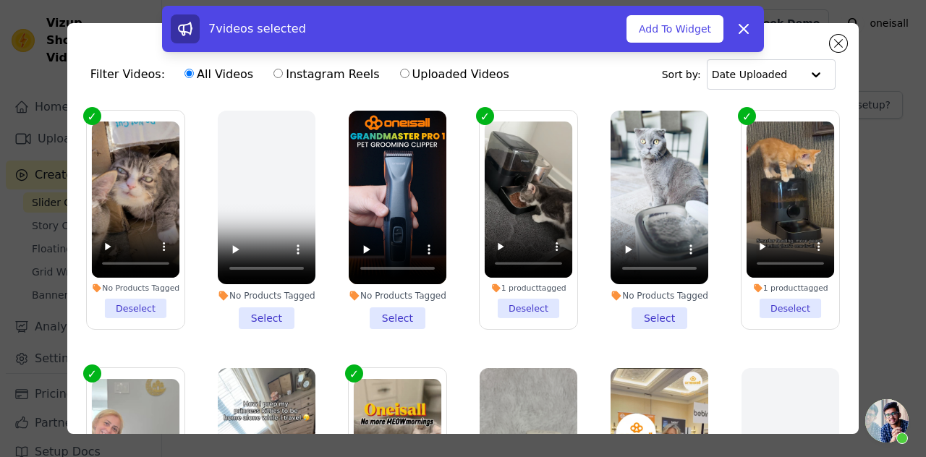
click at [148, 318] on li "No Products Tagged Deselect" at bounding box center [136, 220] width 88 height 197
click at [0, 0] on input "No Products Tagged Deselect" at bounding box center [0, 0] width 0 height 0
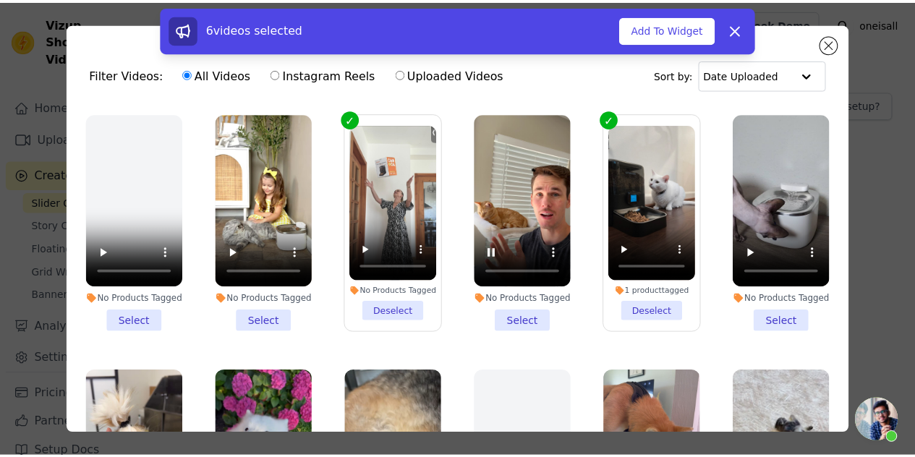
scroll to position [506, 0]
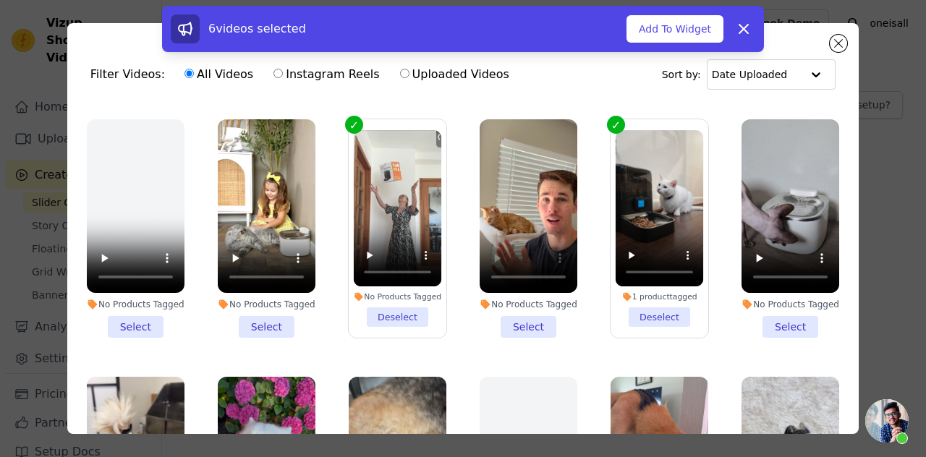
click at [536, 338] on li "No Products Tagged Select" at bounding box center [529, 228] width 98 height 218
click at [0, 0] on input "No Products Tagged Select" at bounding box center [0, 0] width 0 height 0
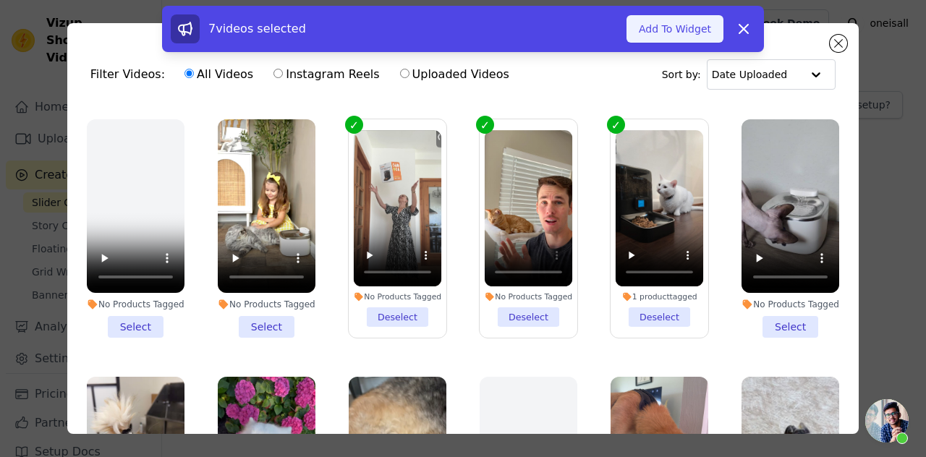
click at [681, 30] on button "Add To Widget" at bounding box center [674, 28] width 97 height 27
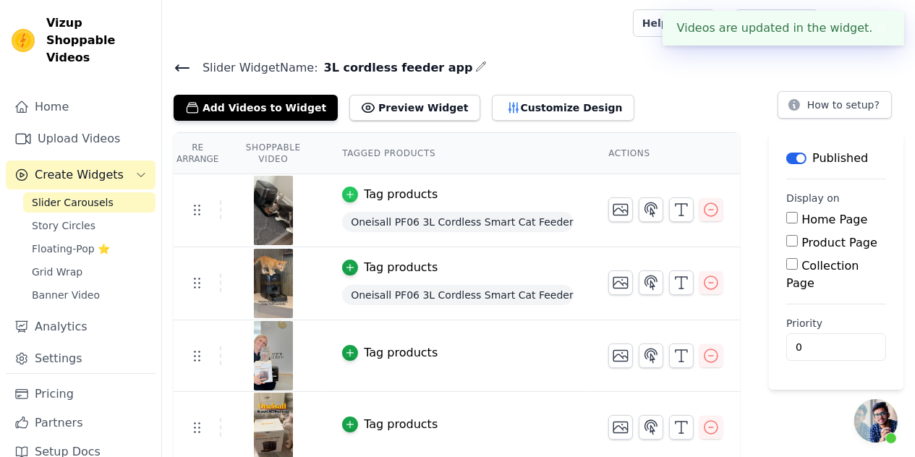
click at [355, 190] on icon "button" at bounding box center [350, 194] width 10 height 10
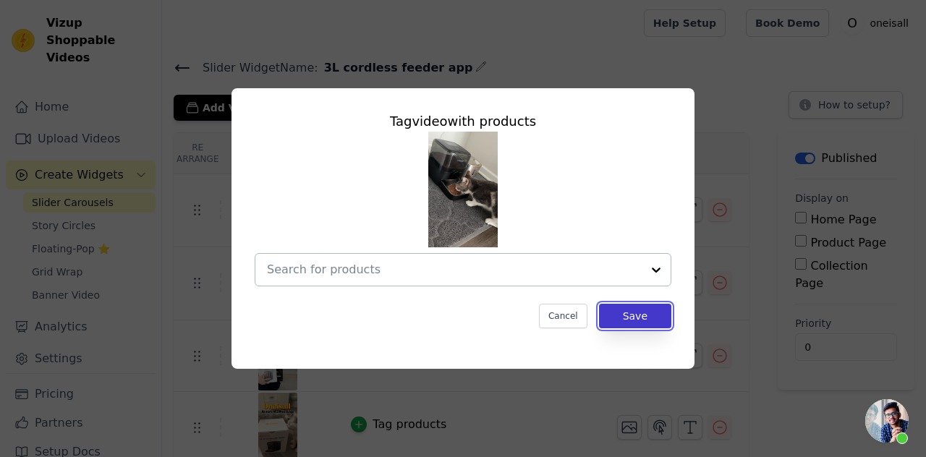
click at [623, 313] on button "Save" at bounding box center [635, 316] width 72 height 25
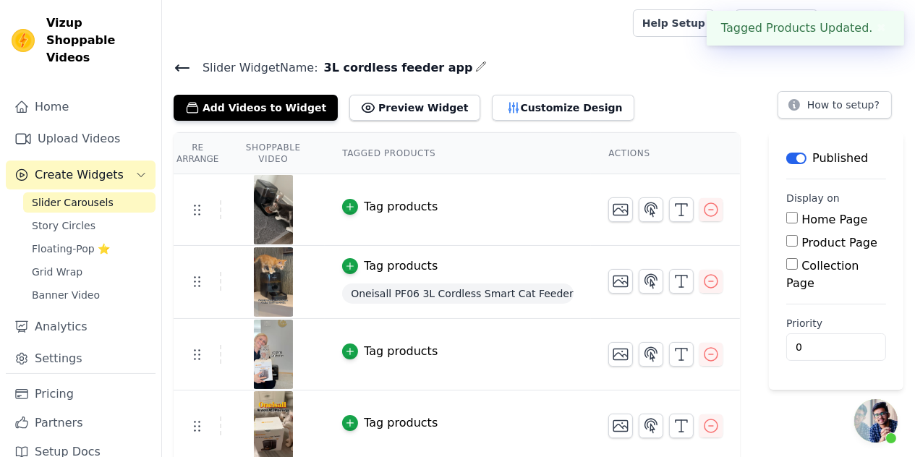
click at [365, 271] on button "Tag products" at bounding box center [389, 265] width 95 height 17
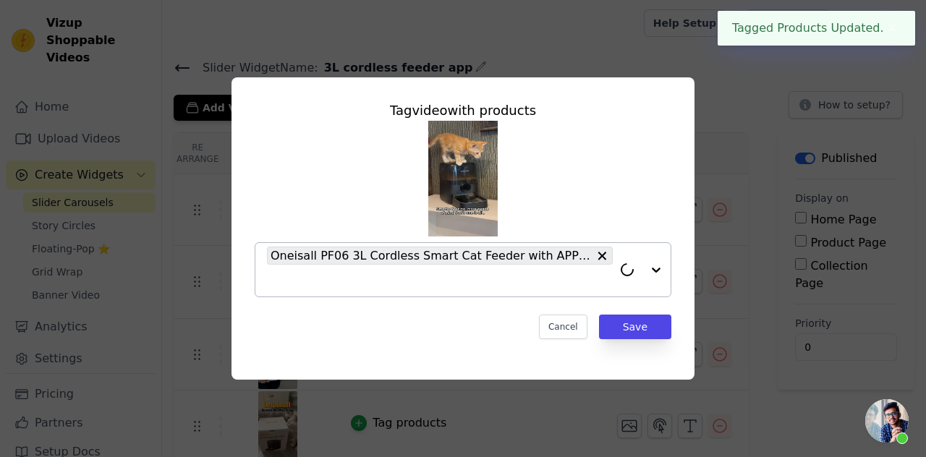
click at [592, 257] on span "Oneisall PF06 3L Cordless Smart Cat Feeder with APP Control" at bounding box center [431, 256] width 321 height 18
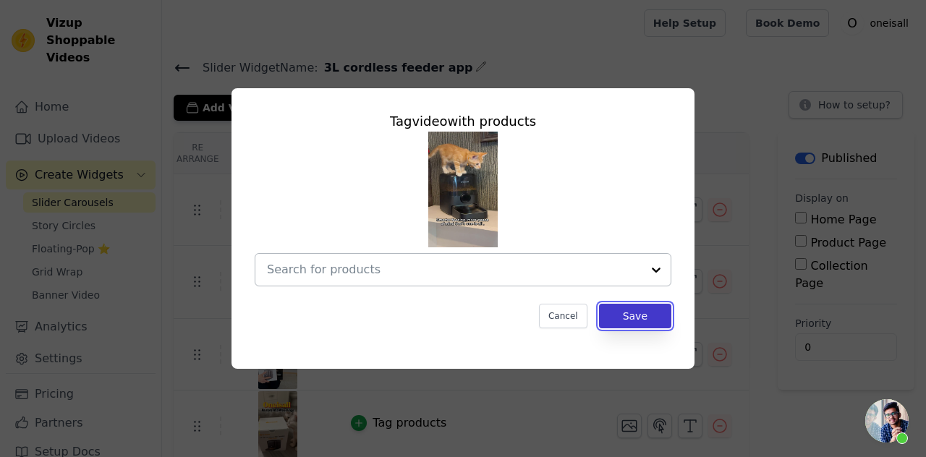
click at [637, 312] on button "Save" at bounding box center [635, 316] width 72 height 25
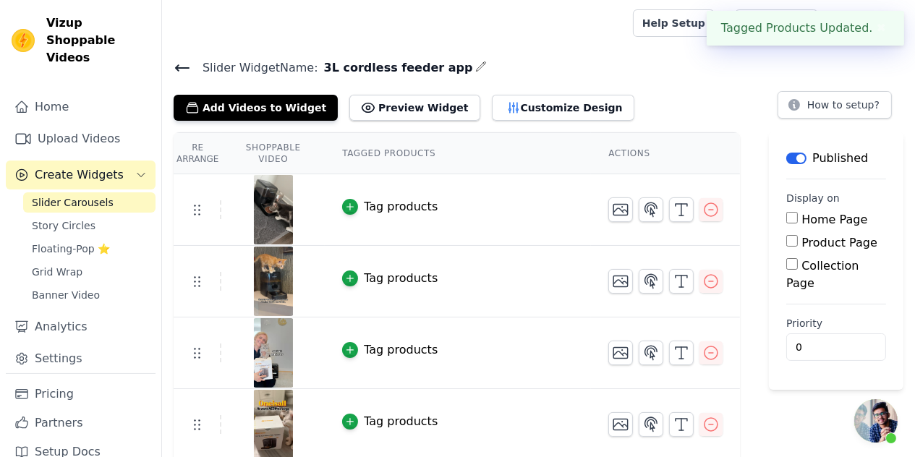
click at [794, 244] on input "Product Page" at bounding box center [792, 241] width 12 height 12
checkbox input "true"
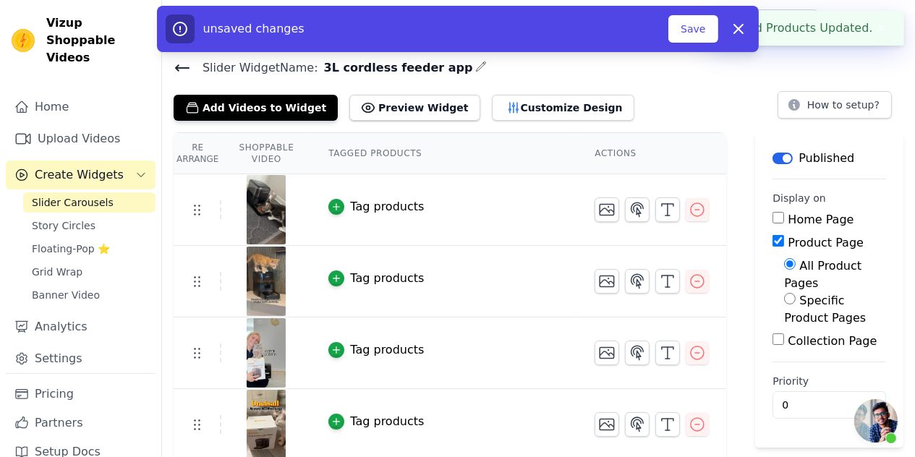
click at [791, 299] on input "Specific Product Pages" at bounding box center [790, 299] width 12 height 12
radio input "true"
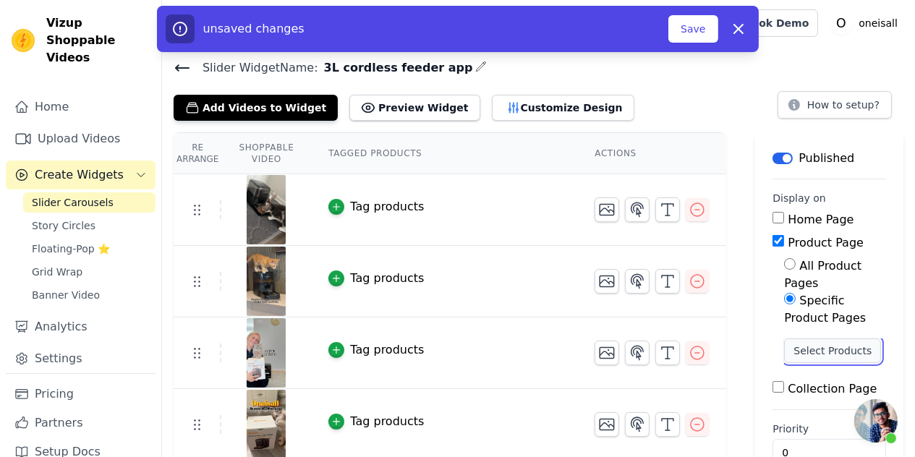
click at [819, 348] on button "Select Products" at bounding box center [832, 350] width 97 height 25
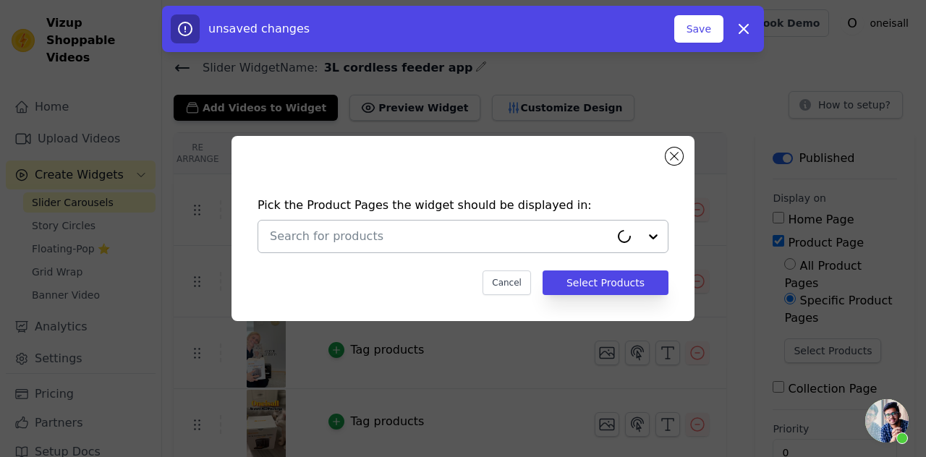
drag, startPoint x: 345, startPoint y: 245, endPoint x: 357, endPoint y: 247, distance: 12.4
click at [345, 246] on div at bounding box center [440, 237] width 340 height 32
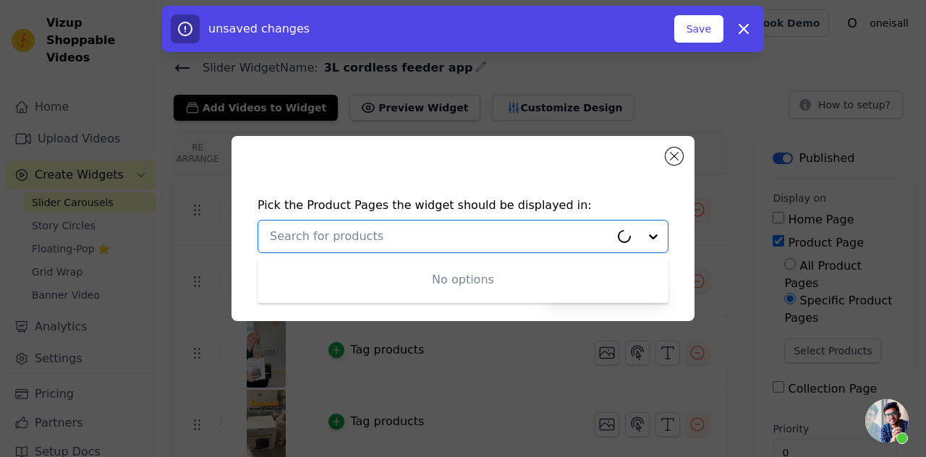
drag, startPoint x: 362, startPoint y: 247, endPoint x: 375, endPoint y: 246, distance: 13.1
click at [365, 248] on div at bounding box center [440, 237] width 340 height 32
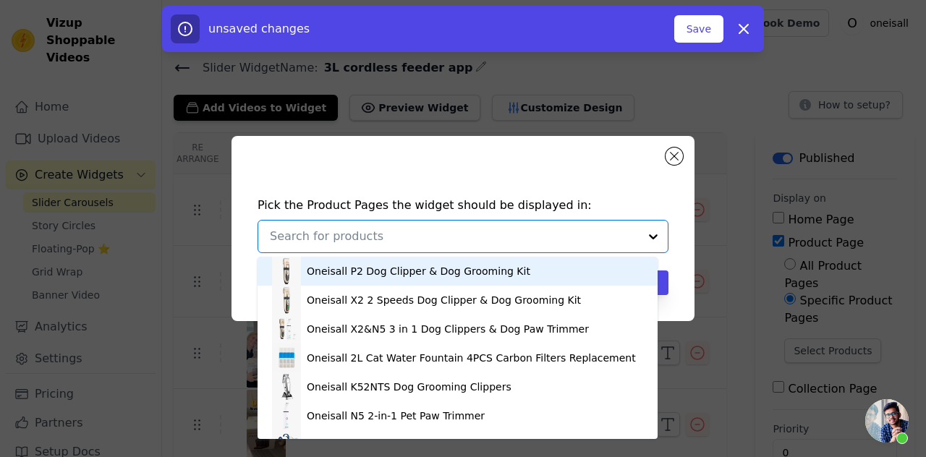
click at [391, 238] on input "text" at bounding box center [454, 236] width 369 height 17
type input "3L"
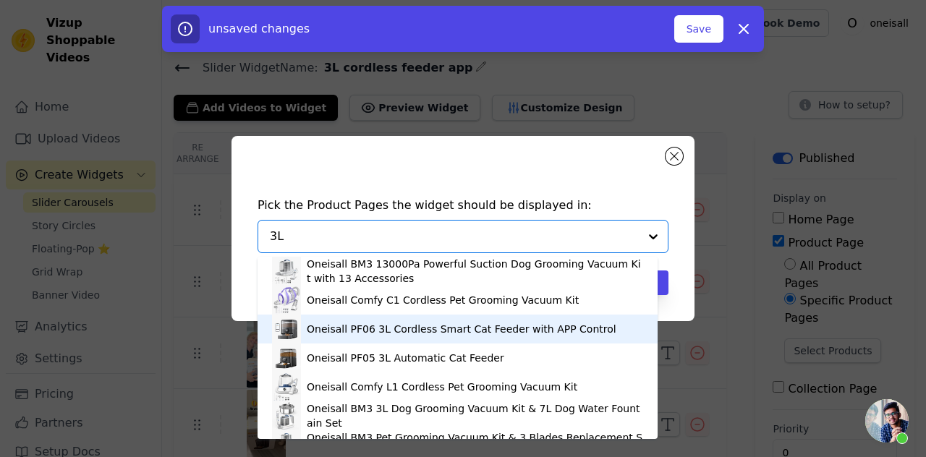
click at [391, 333] on div "Oneisall PF06 3L Cordless Smart Cat Feeder with APP Control" at bounding box center [462, 329] width 310 height 14
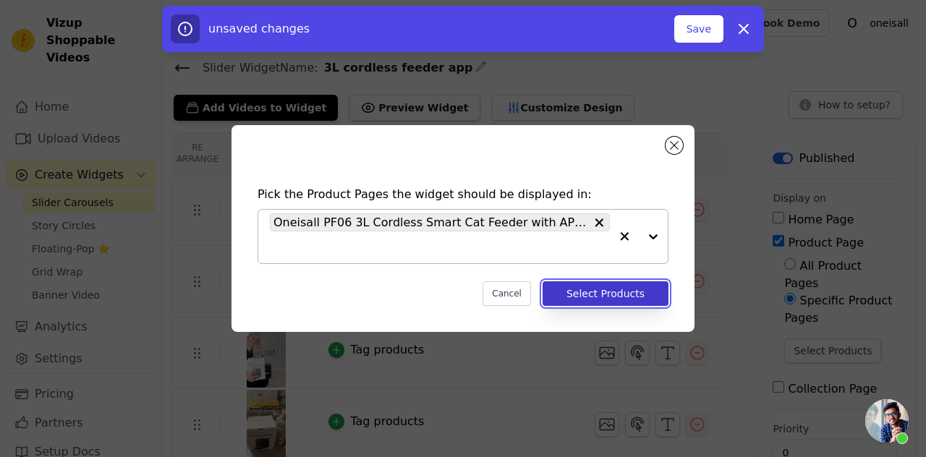
click at [595, 286] on button "Select Products" at bounding box center [605, 293] width 126 height 25
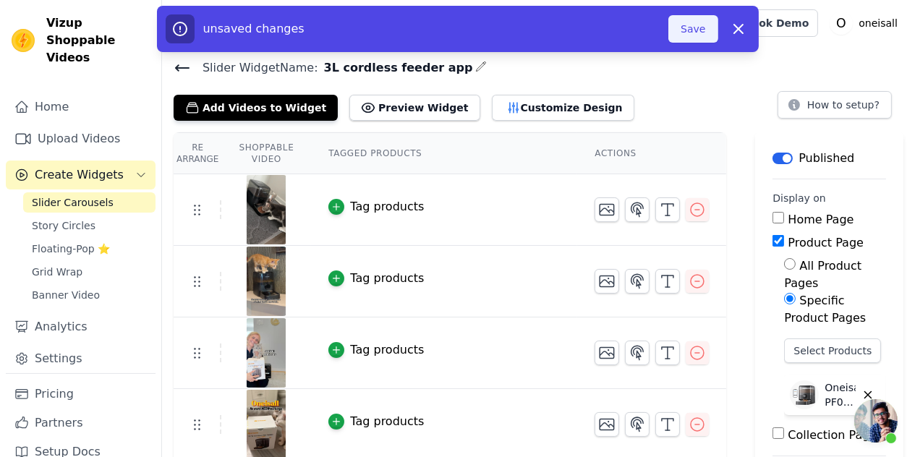
click at [681, 26] on button "Save" at bounding box center [692, 28] width 49 height 27
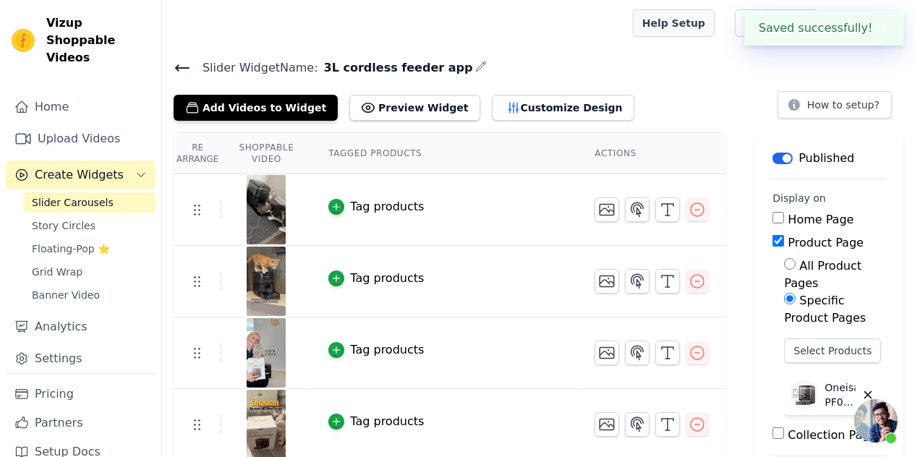
click at [686, 34] on link "Help Setup" at bounding box center [674, 22] width 82 height 27
click at [189, 69] on icon at bounding box center [182, 67] width 17 height 17
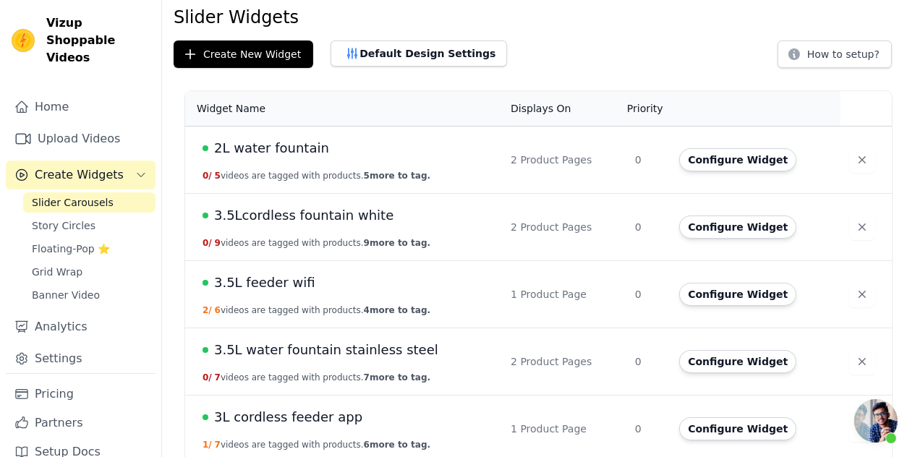
scroll to position [72, 0]
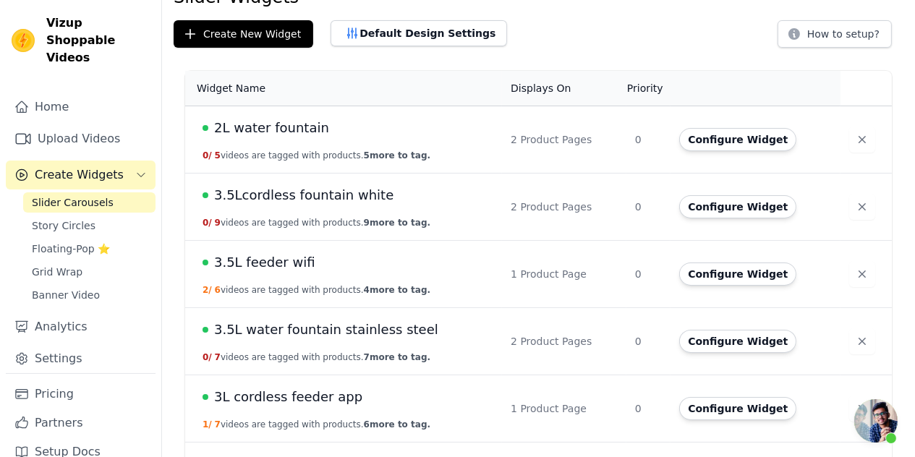
click at [283, 273] on td "3.5L feeder wifi 2 / 6 videos are tagged with products. 4 more to tag." at bounding box center [343, 274] width 317 height 67
click at [361, 272] on td "3.5L feeder wifi 2 / 6 videos are tagged with products. 4 more to tag." at bounding box center [343, 274] width 317 height 67
click at [687, 270] on button "Configure Widget" at bounding box center [737, 274] width 117 height 23
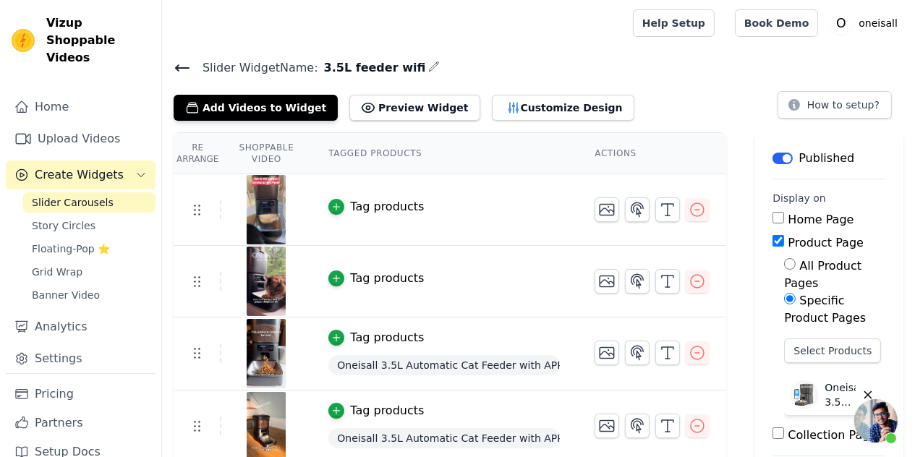
scroll to position [72, 0]
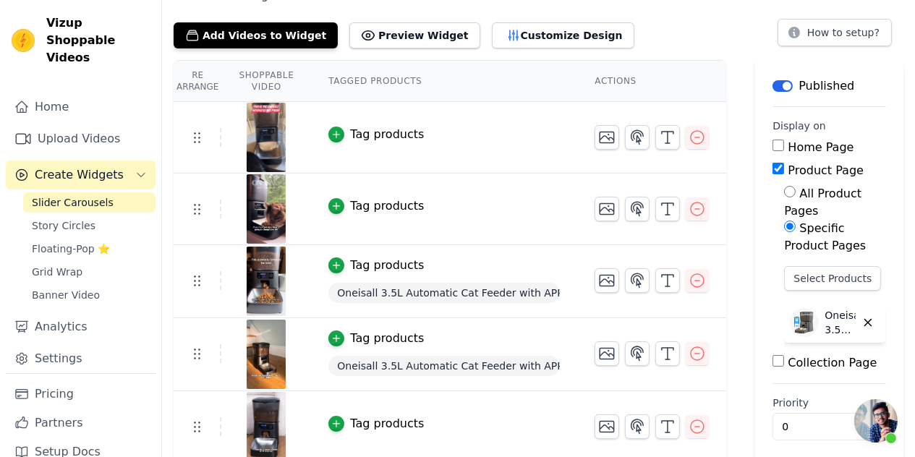
click at [480, 294] on span "Oneisall 3.5L Automatic Cat Feeder with APP Control & 2.4G Wi-Fi" at bounding box center [443, 293] width 231 height 20
click at [331, 265] on icon "button" at bounding box center [336, 265] width 10 height 10
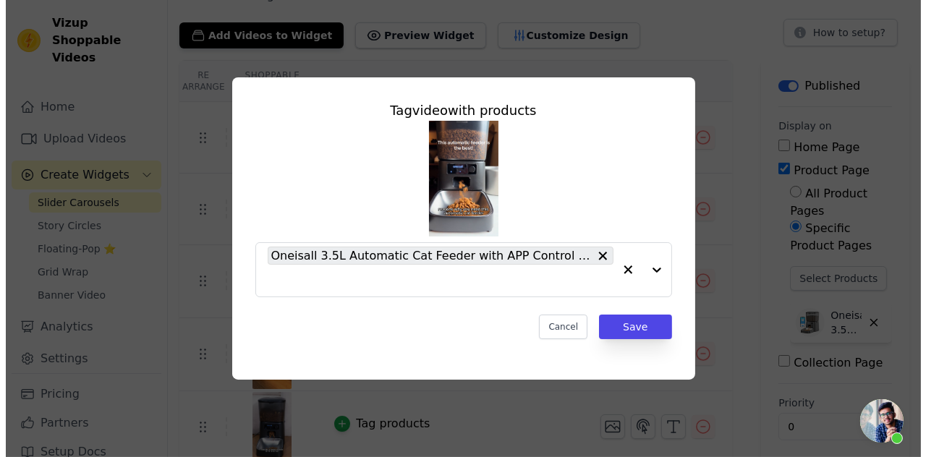
scroll to position [0, 0]
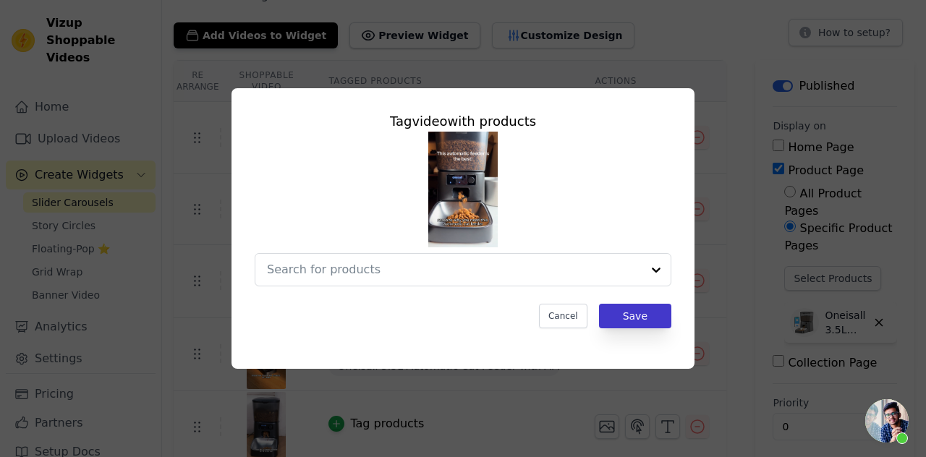
drag, startPoint x: 648, startPoint y: 298, endPoint x: 642, endPoint y: 307, distance: 10.8
click at [648, 299] on div "Tag video with products Cancel Save" at bounding box center [463, 220] width 440 height 240
click at [642, 310] on button "Save" at bounding box center [635, 316] width 72 height 25
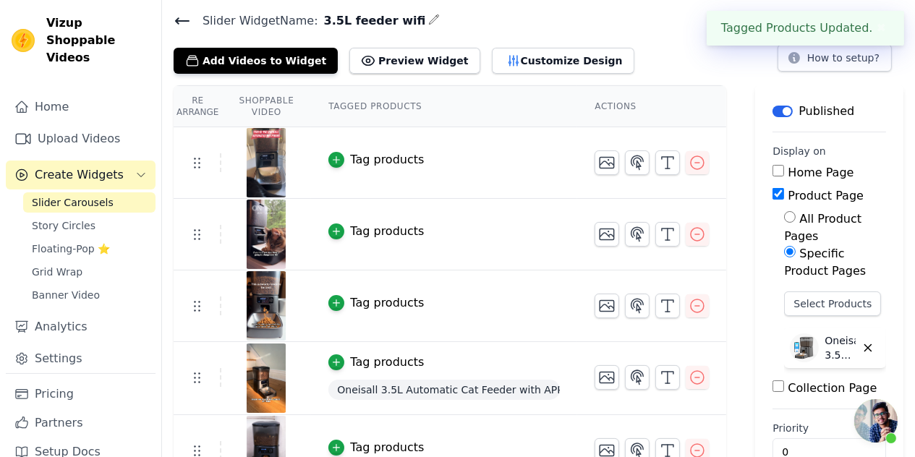
scroll to position [72, 0]
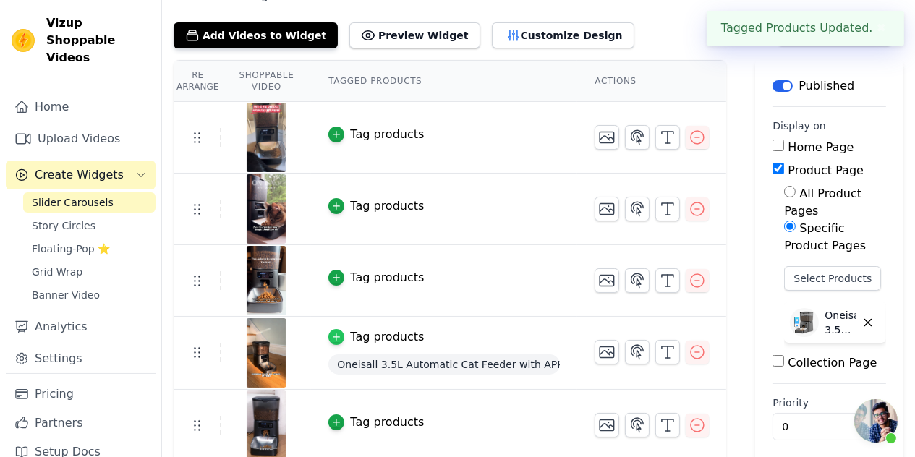
click at [333, 338] on icon "button" at bounding box center [336, 337] width 10 height 10
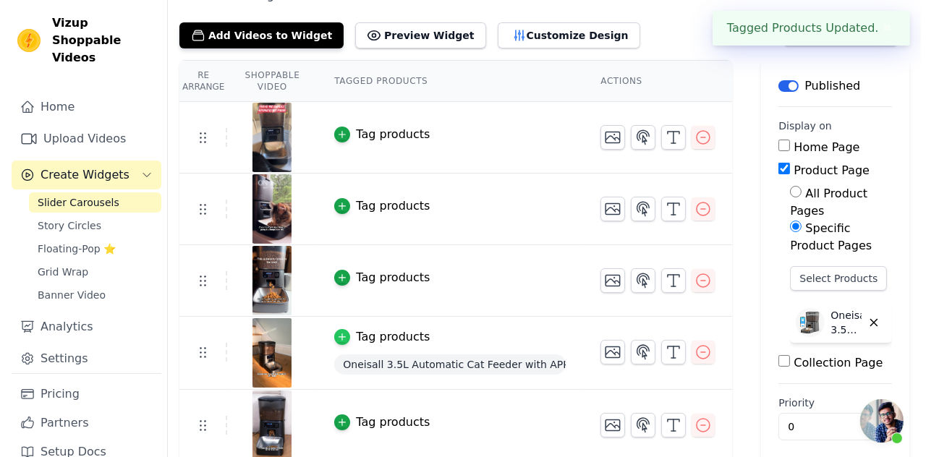
scroll to position [0, 0]
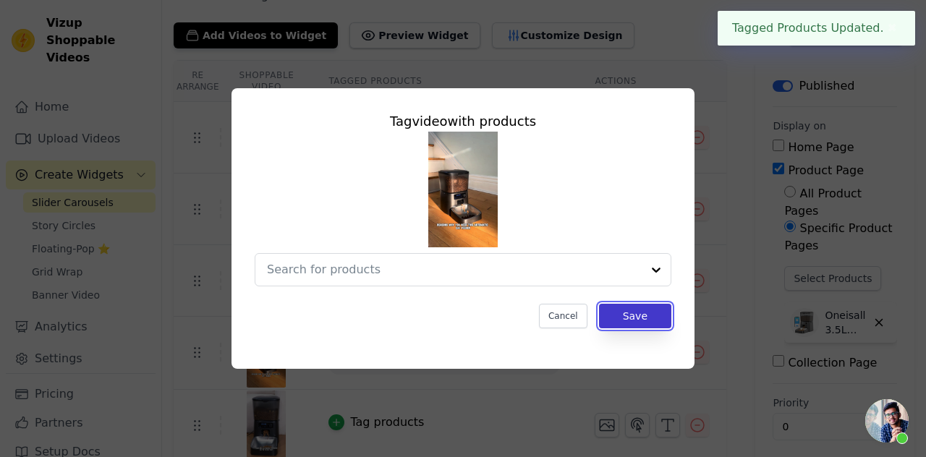
click at [621, 312] on button "Save" at bounding box center [635, 316] width 72 height 25
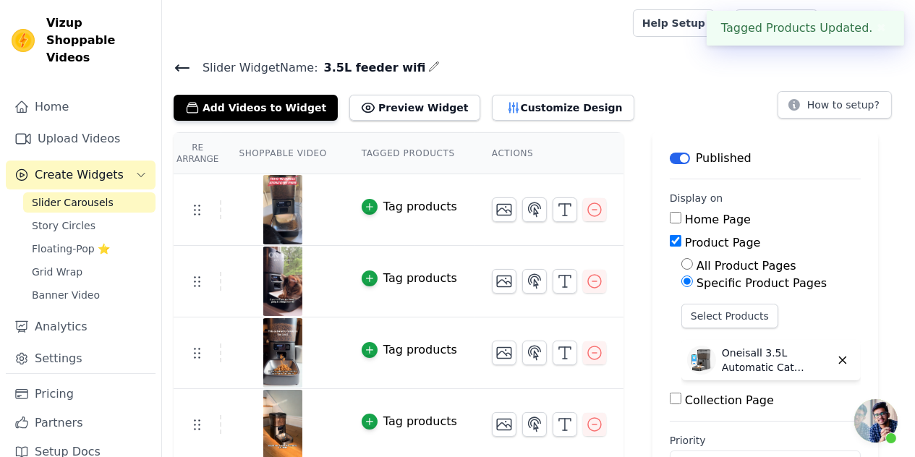
click at [179, 67] on icon at bounding box center [182, 68] width 13 height 6
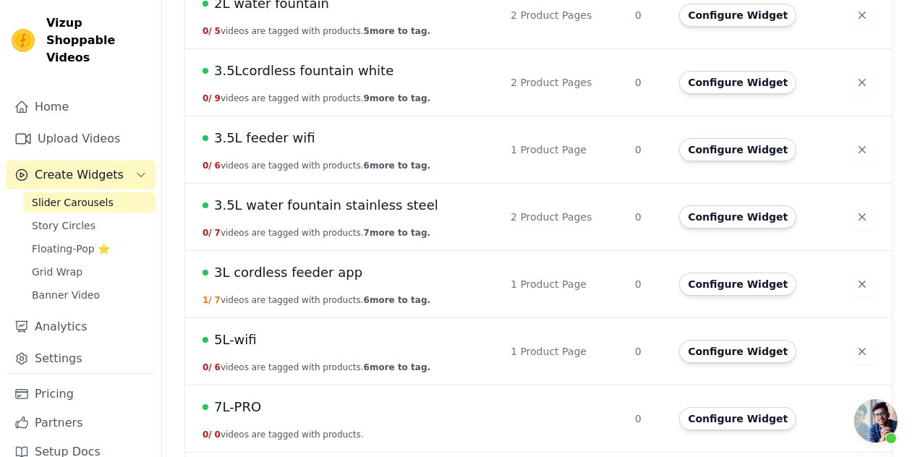
scroll to position [217, 0]
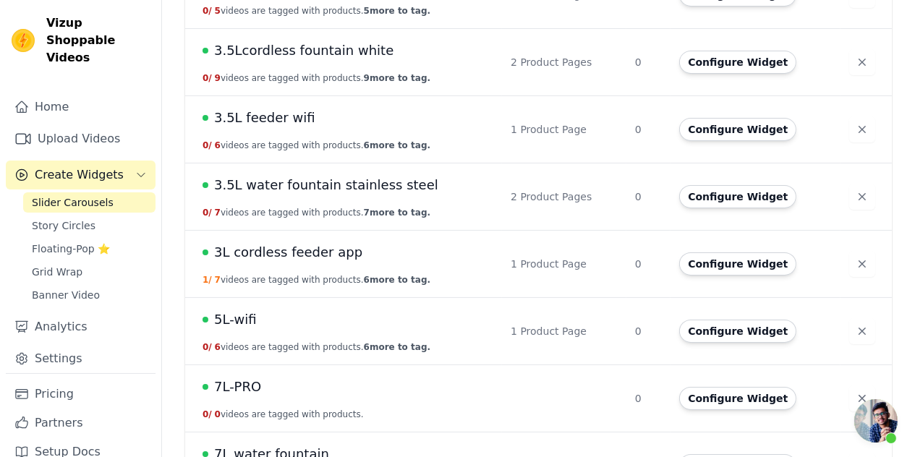
click at [318, 251] on span "3L cordless feeder app" at bounding box center [288, 252] width 148 height 20
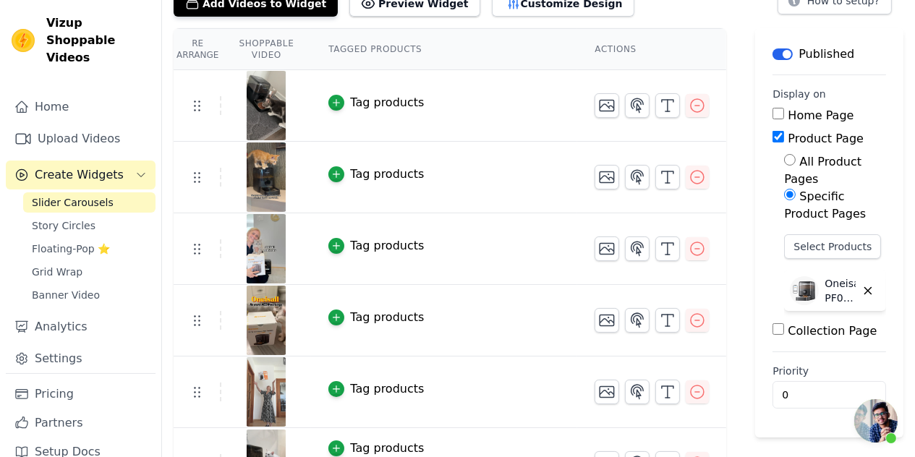
scroll to position [216, 0]
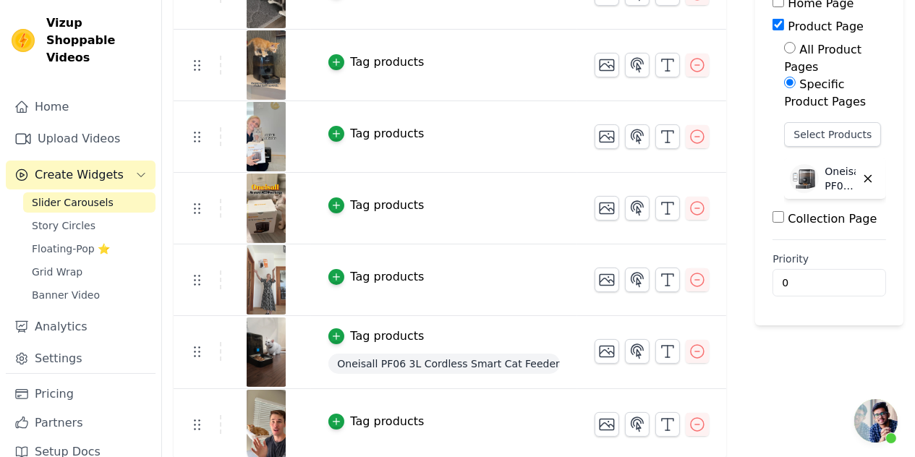
click at [456, 351] on div "Oneisall PF06 3L Cordless Smart Cat Feeder with APP Control" at bounding box center [443, 364] width 231 height 26
click at [340, 337] on div "button" at bounding box center [336, 336] width 16 height 16
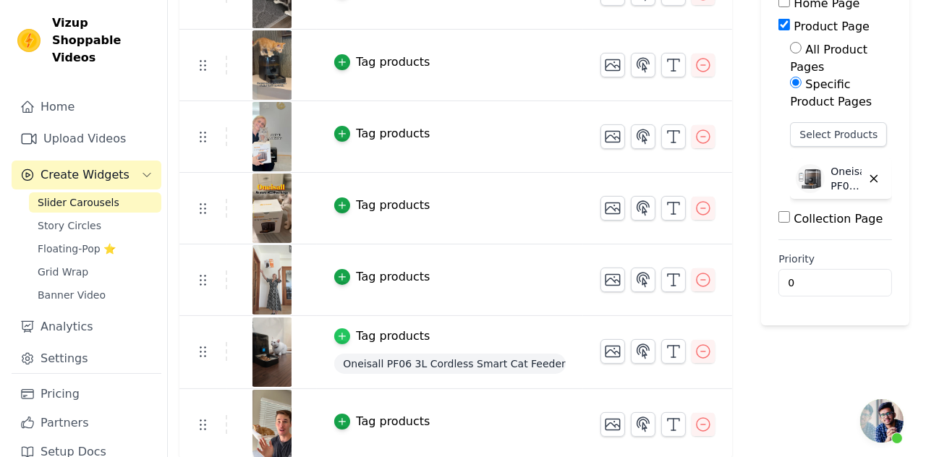
scroll to position [0, 0]
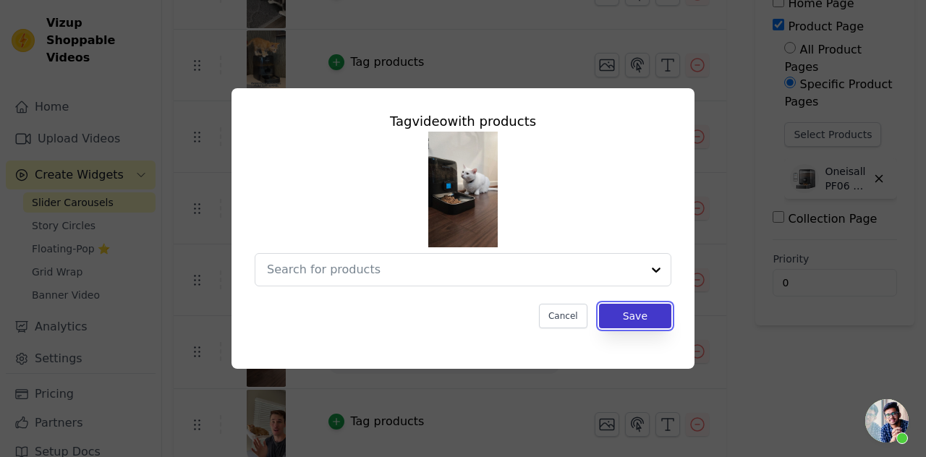
click at [619, 309] on button "Save" at bounding box center [635, 316] width 72 height 25
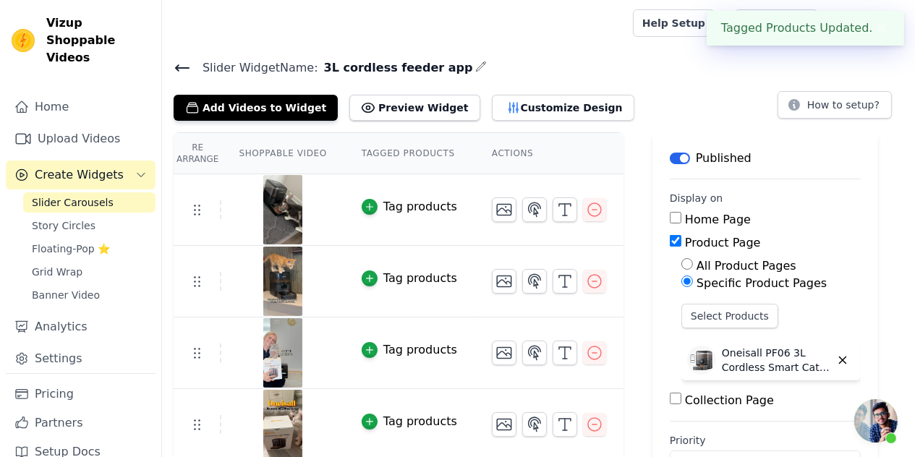
click at [181, 65] on icon at bounding box center [182, 67] width 17 height 17
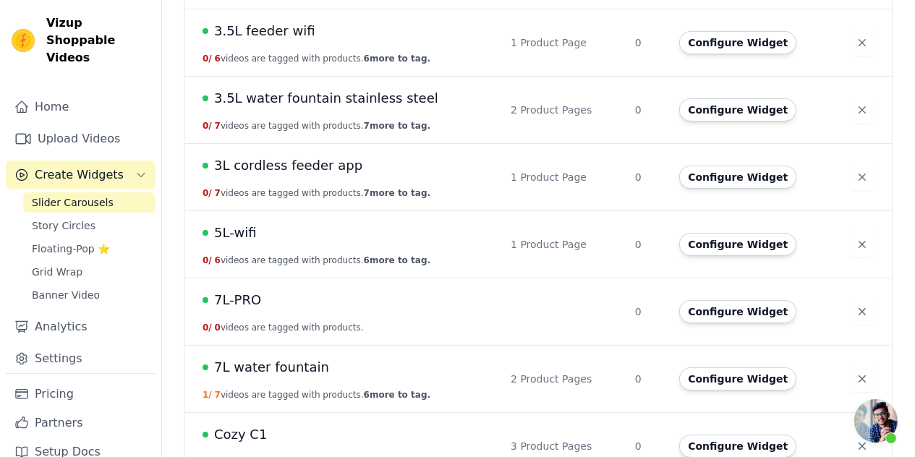
scroll to position [296, 0]
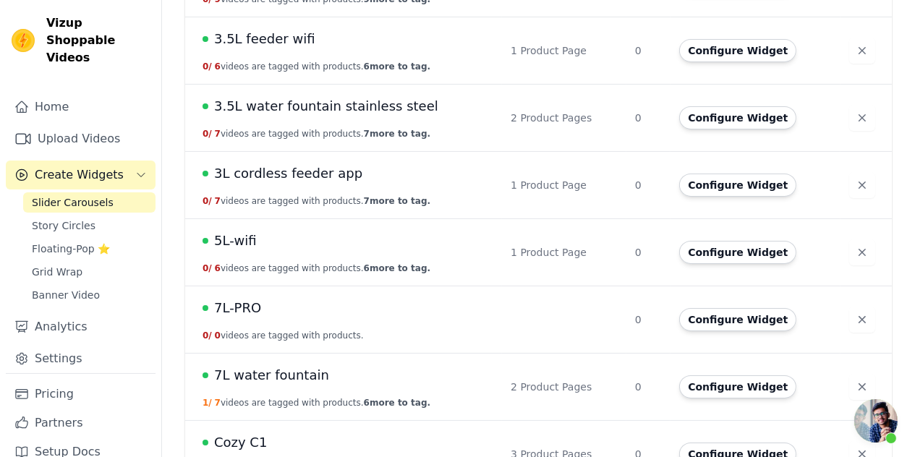
click at [282, 250] on td "5L-wifi 0 / 6 videos are tagged with products. 6 more to tag." at bounding box center [343, 252] width 317 height 67
click at [269, 255] on td "5L-wifi 0 / 6 videos are tagged with products. 6 more to tag." at bounding box center [343, 252] width 317 height 67
click at [235, 242] on span "5L-wifi" at bounding box center [235, 241] width 43 height 20
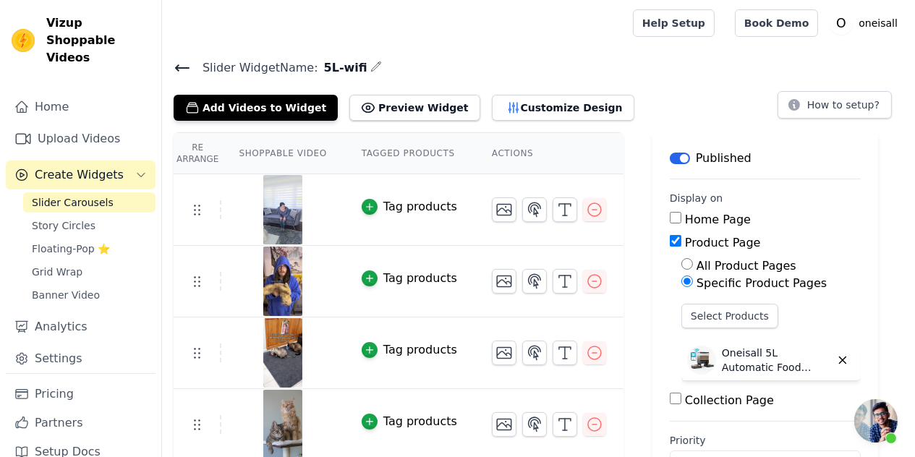
click at [175, 64] on icon at bounding box center [182, 67] width 17 height 17
